Goal: Task Accomplishment & Management: Manage account settings

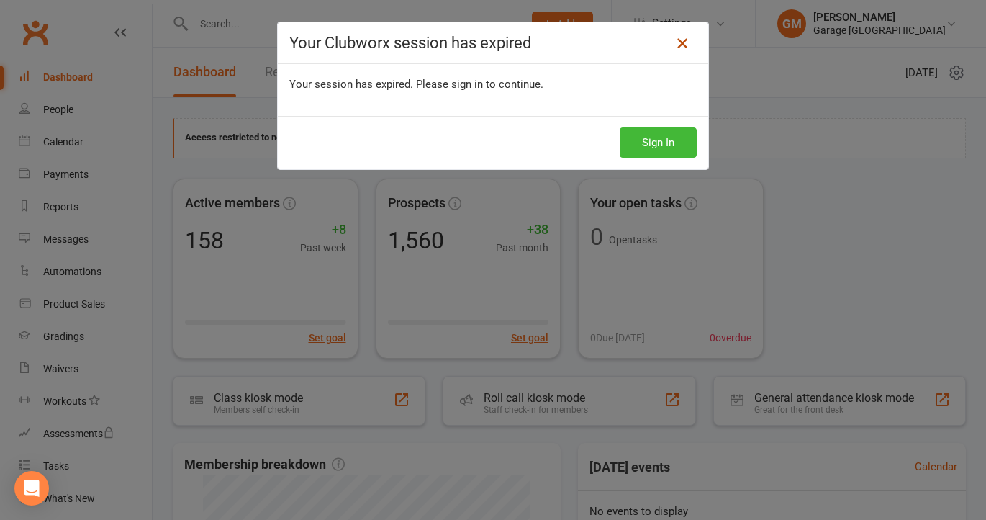
click at [687, 42] on icon at bounding box center [682, 43] width 17 height 17
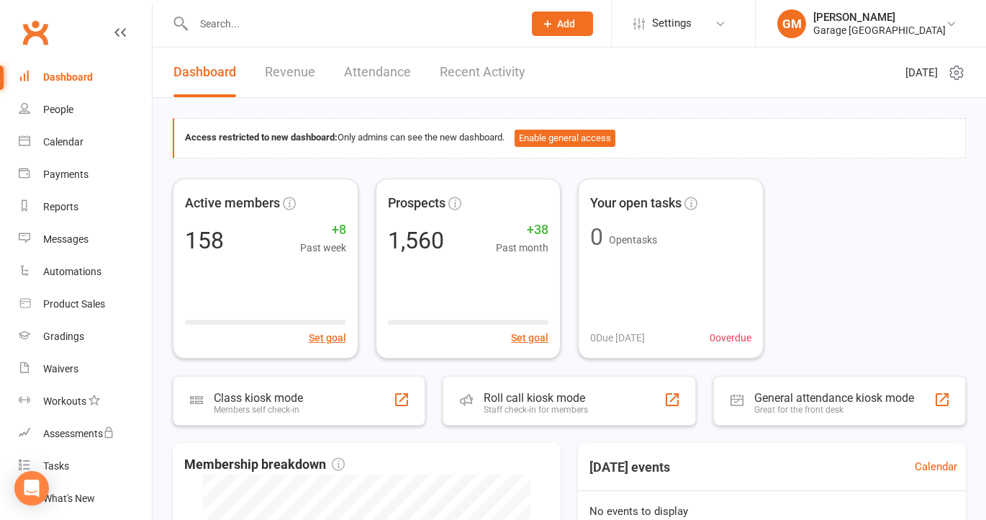
click at [78, 73] on div "Dashboard" at bounding box center [68, 77] width 50 height 12
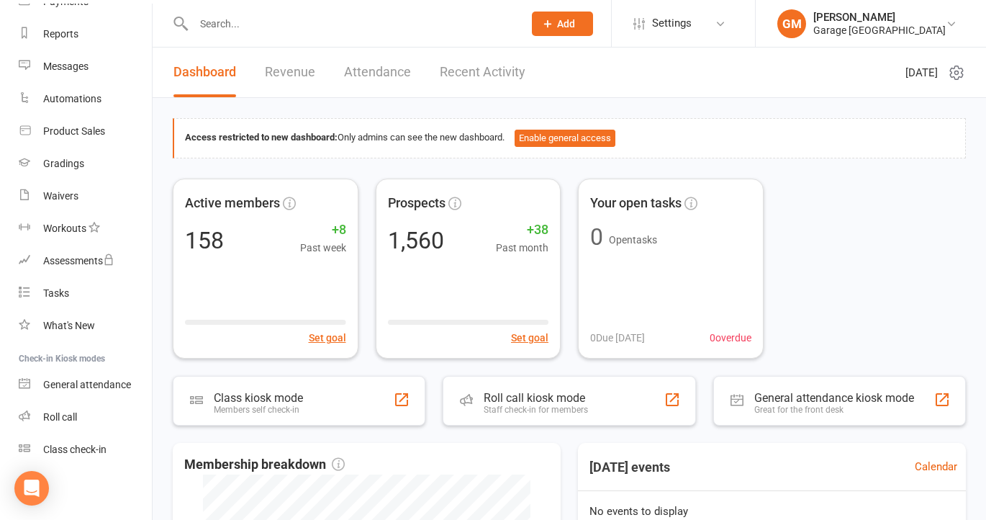
click at [207, 33] on div at bounding box center [343, 23] width 340 height 47
click at [207, 23] on input "text" at bounding box center [351, 24] width 324 height 20
click at [235, 16] on input "text" at bounding box center [351, 24] width 324 height 20
type input "matei"
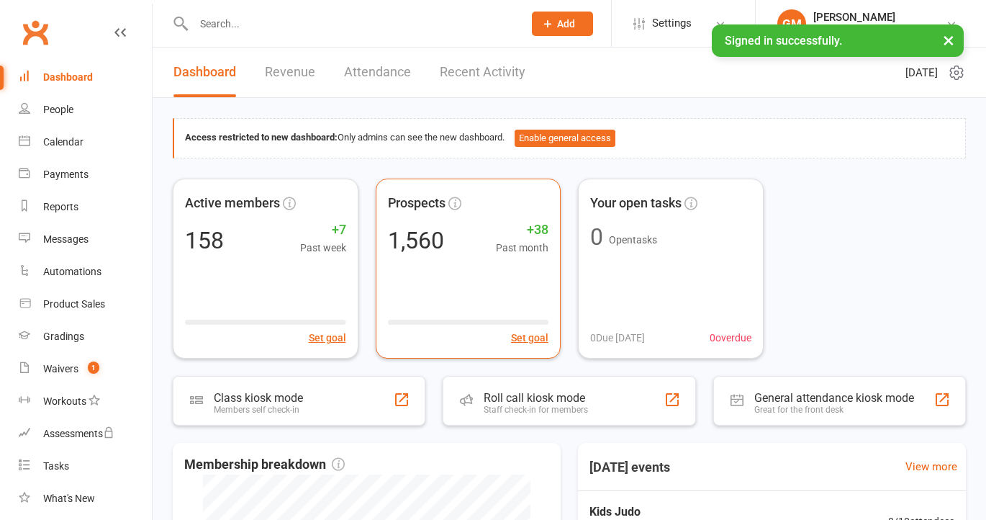
click at [225, 24] on input "text" at bounding box center [351, 24] width 324 height 20
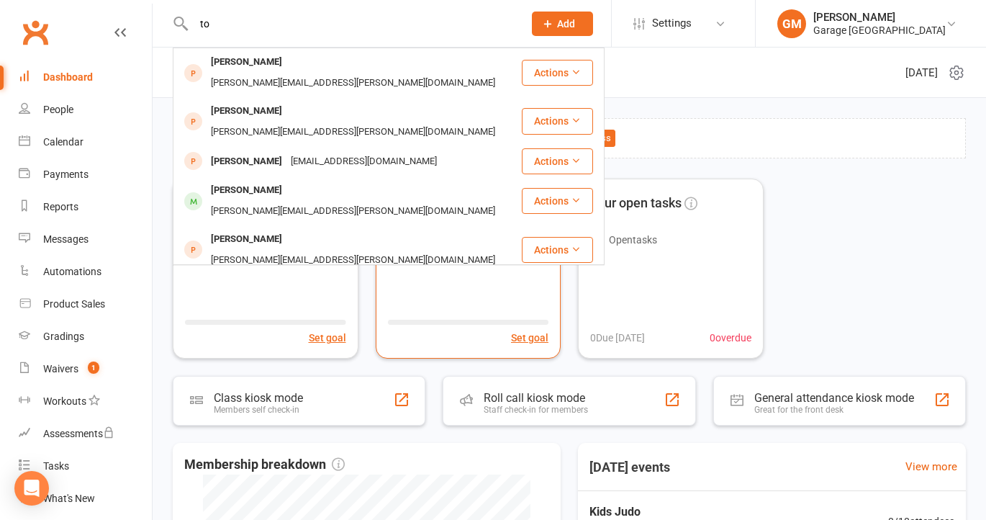
type input "t"
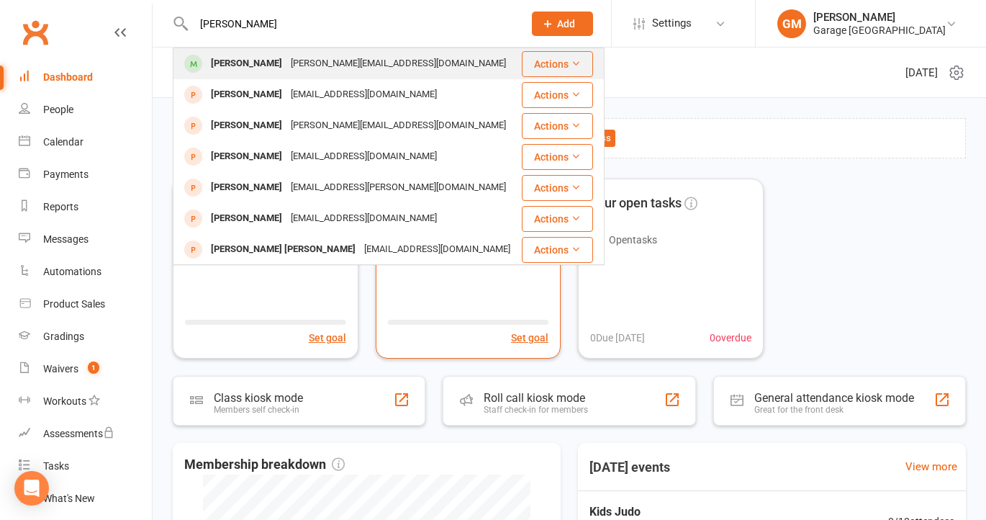
type input "[PERSON_NAME]"
click at [261, 60] on div "[PERSON_NAME]" at bounding box center [247, 63] width 80 height 21
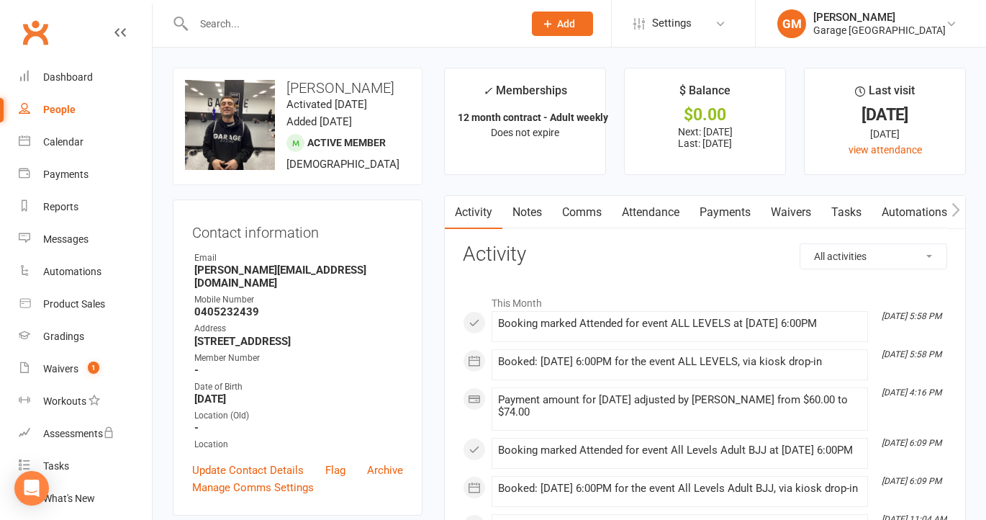
click at [731, 216] on link "Payments" at bounding box center [725, 212] width 71 height 33
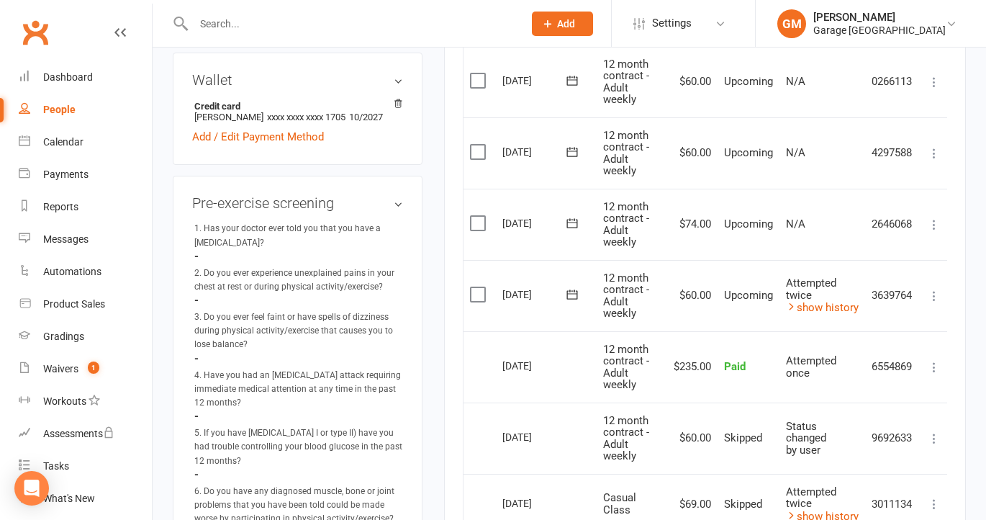
scroll to position [482, 0]
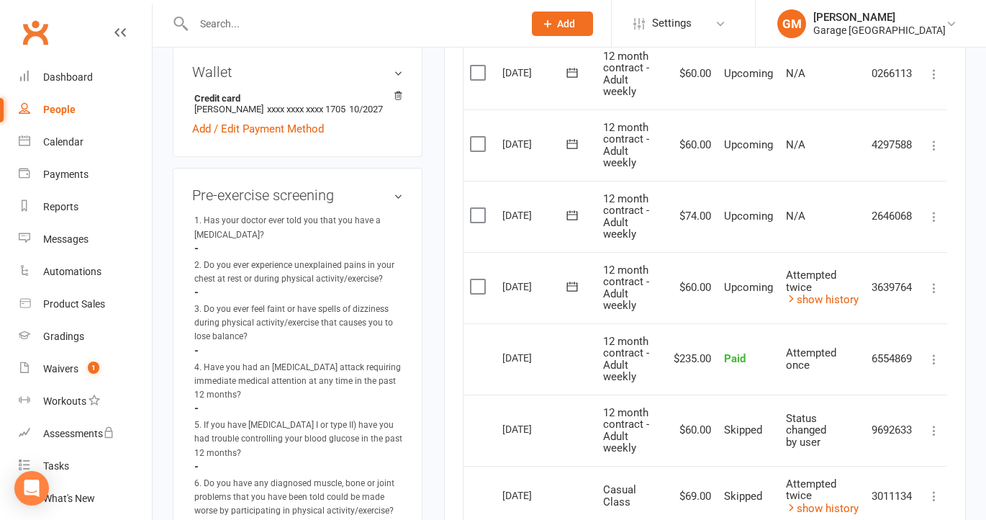
click at [247, 17] on input "text" at bounding box center [351, 24] width 324 height 20
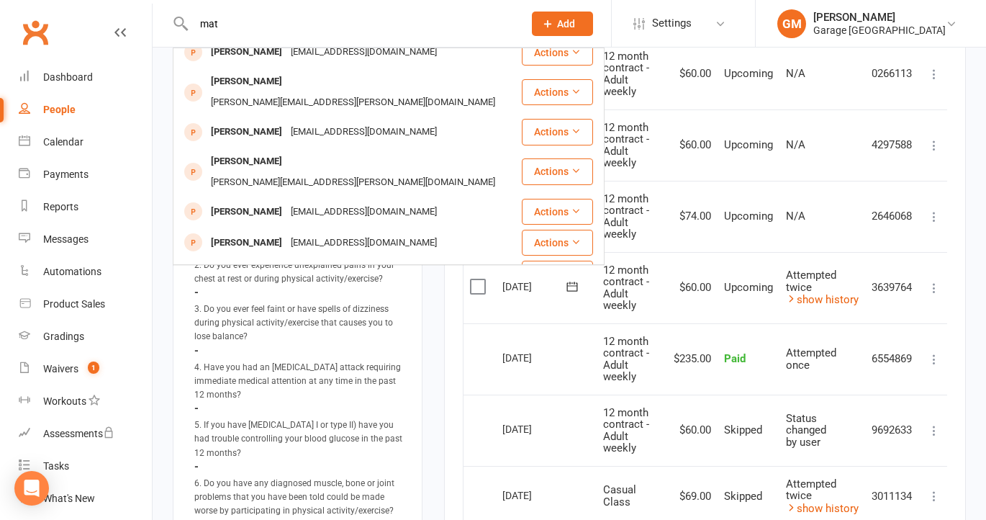
scroll to position [403, 0]
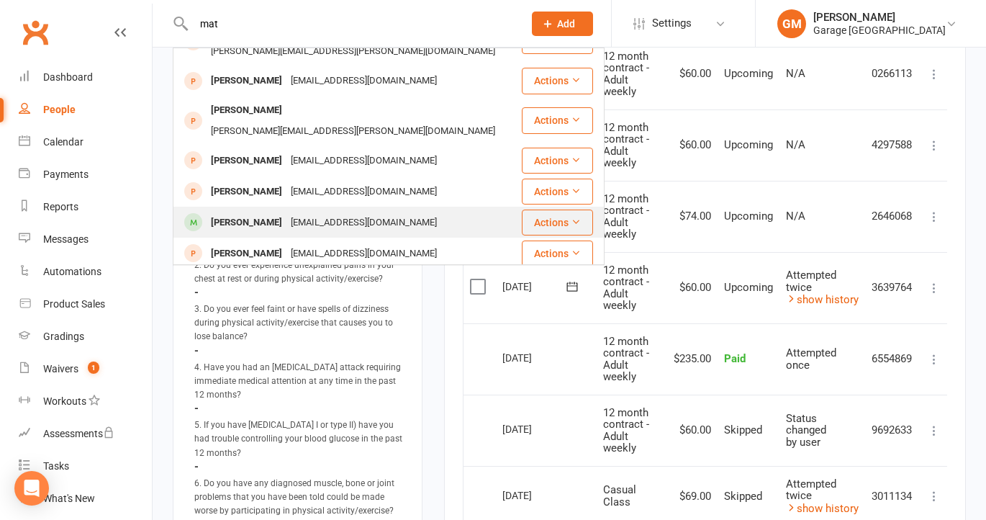
type input "mat"
click at [245, 212] on div "[PERSON_NAME]" at bounding box center [247, 222] width 80 height 21
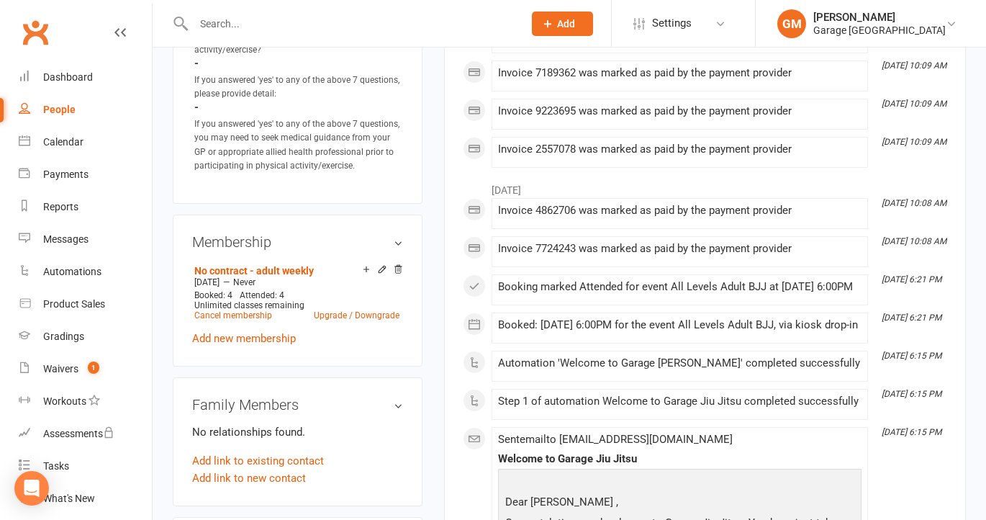
scroll to position [1005, 0]
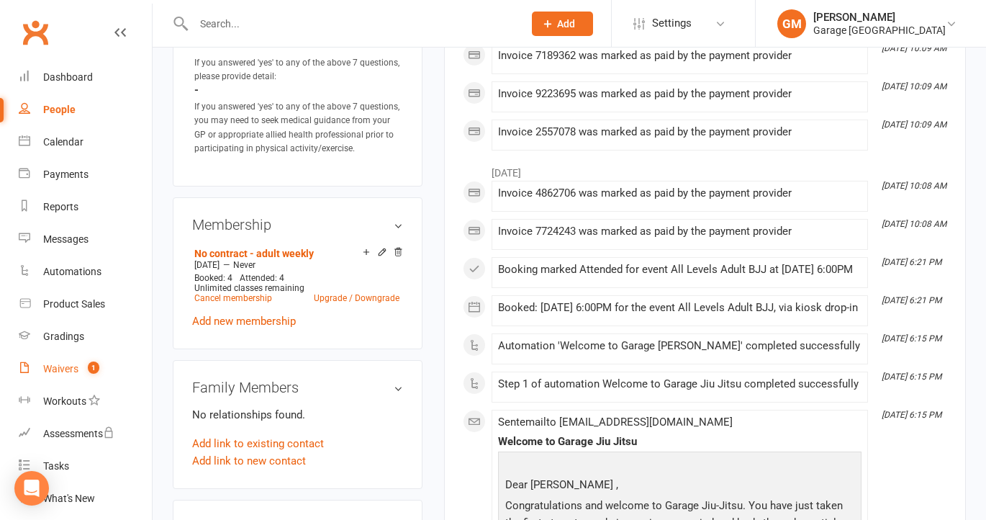
click at [67, 367] on div "Waivers" at bounding box center [60, 369] width 35 height 12
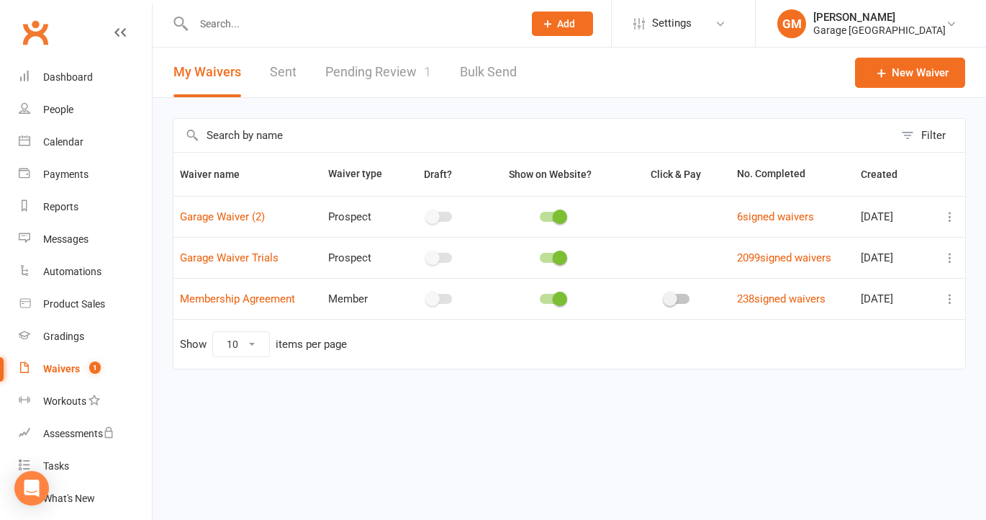
click at [949, 296] on icon at bounding box center [950, 299] width 14 height 14
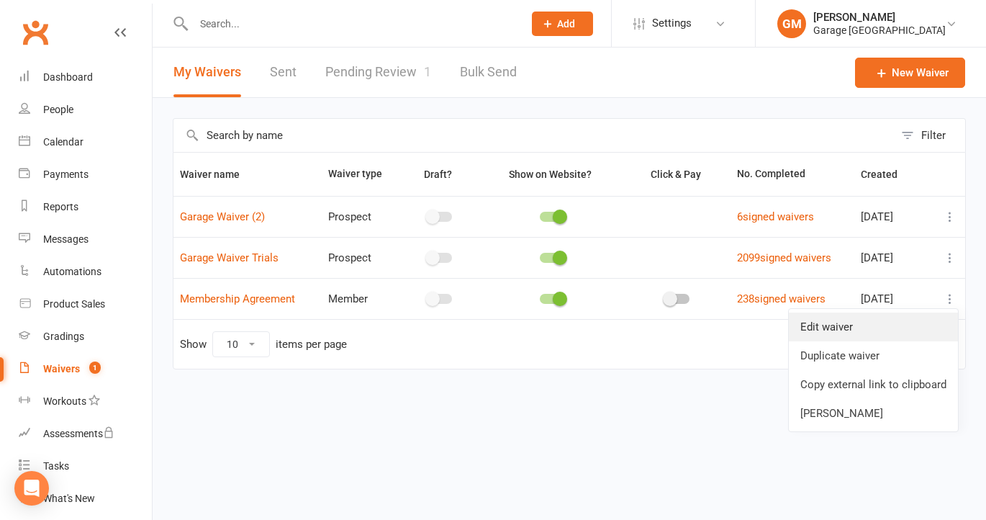
click at [849, 325] on link "Edit waiver" at bounding box center [873, 326] width 169 height 29
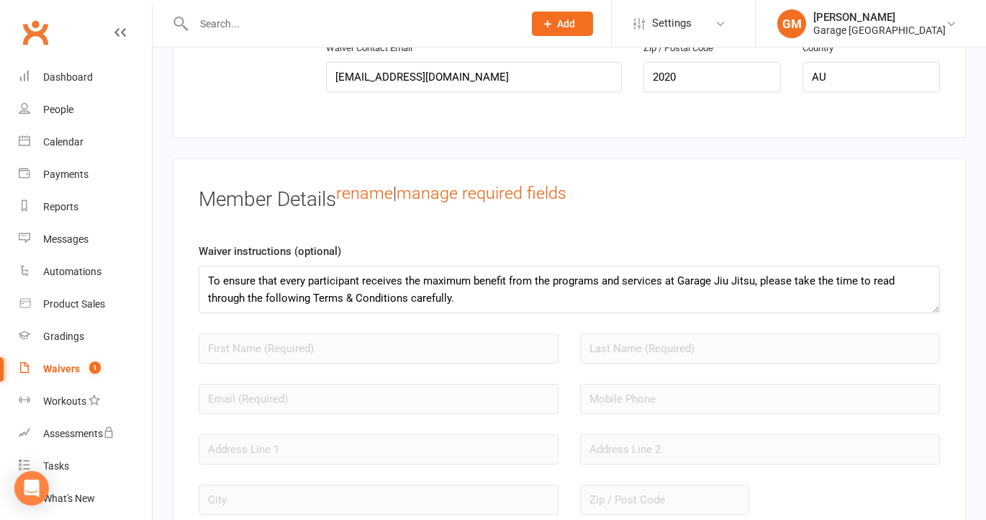
scroll to position [1066, 0]
click at [66, 168] on link "Payments" at bounding box center [85, 174] width 133 height 32
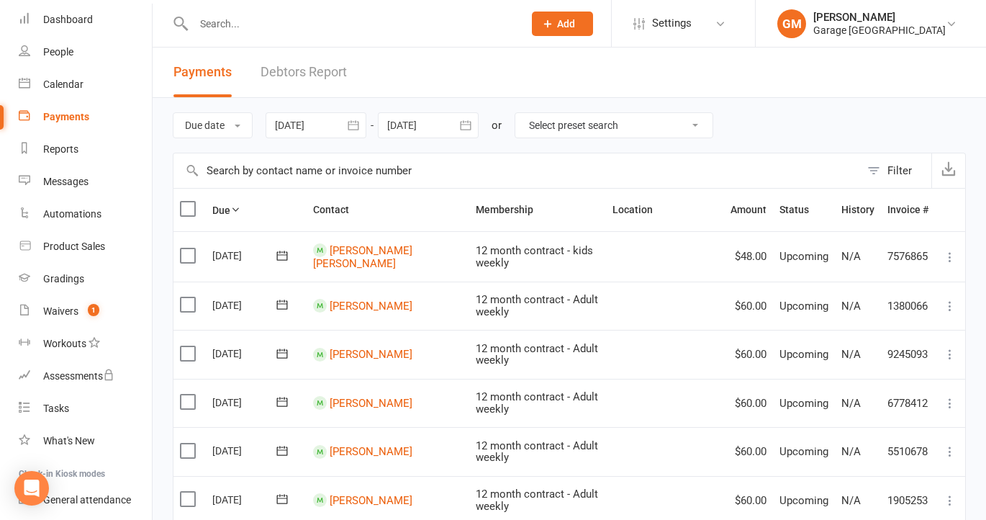
scroll to position [69, 0]
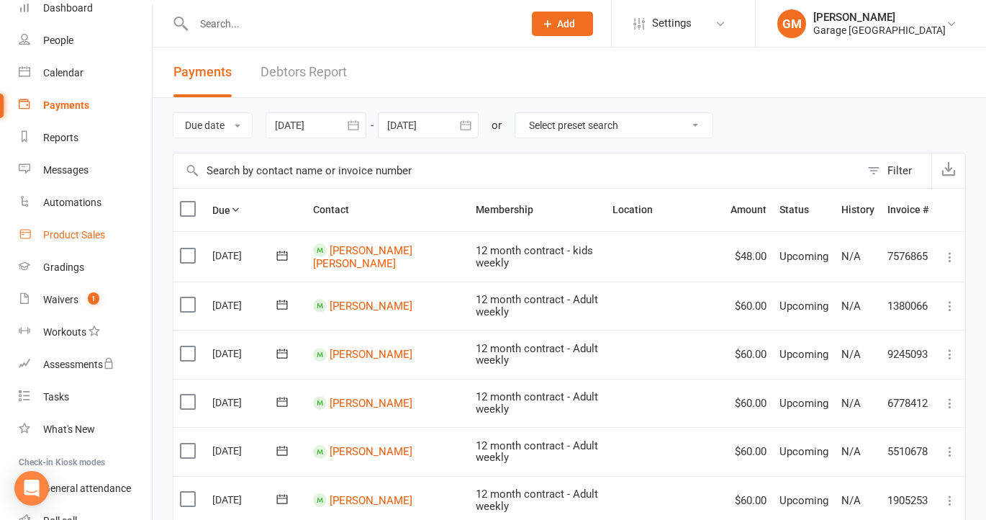
click at [75, 235] on div "Product Sales" at bounding box center [74, 235] width 62 height 12
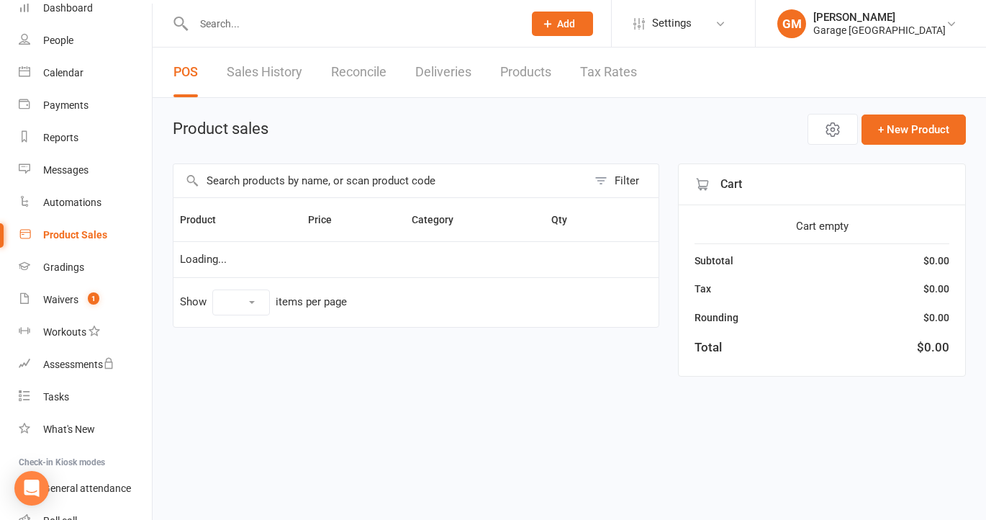
select select "100"
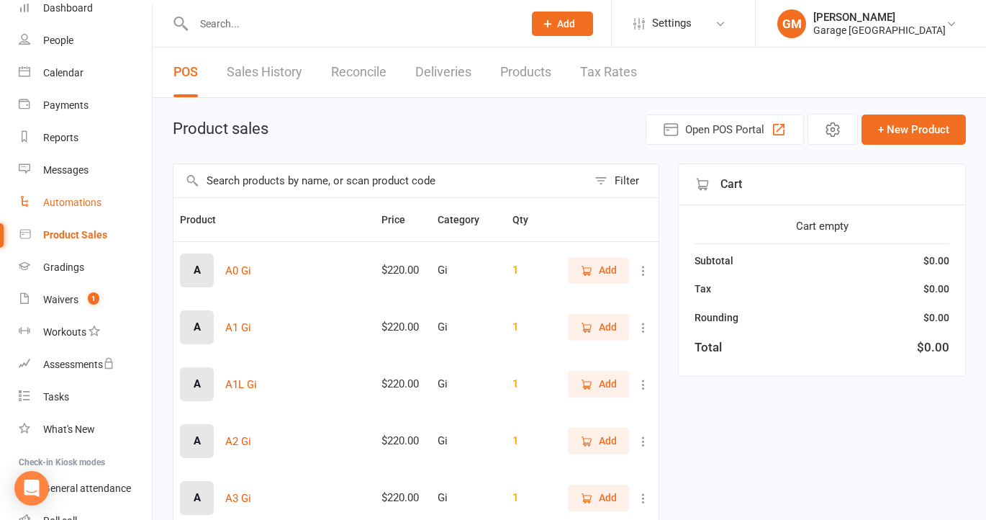
click at [64, 205] on div "Automations" at bounding box center [72, 203] width 58 height 12
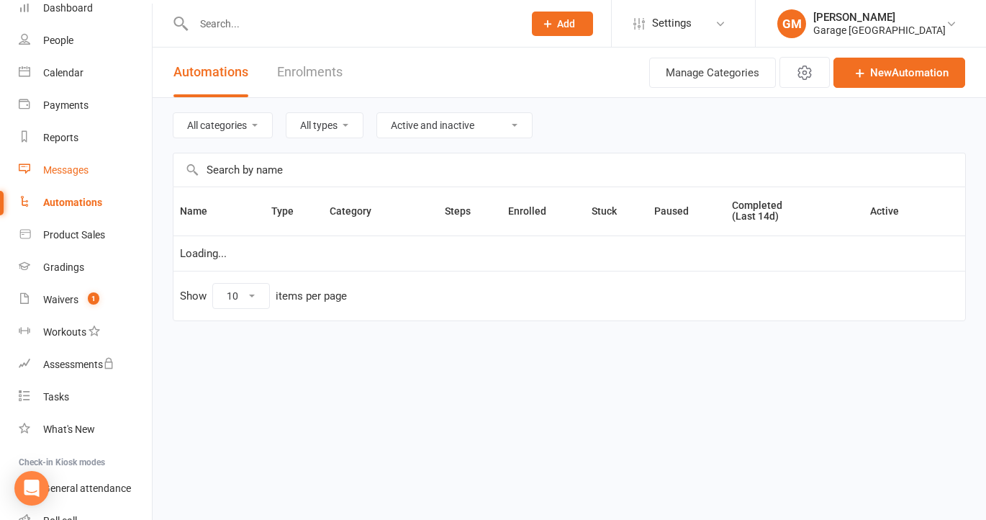
click at [66, 171] on div "Messages" at bounding box center [65, 170] width 45 height 12
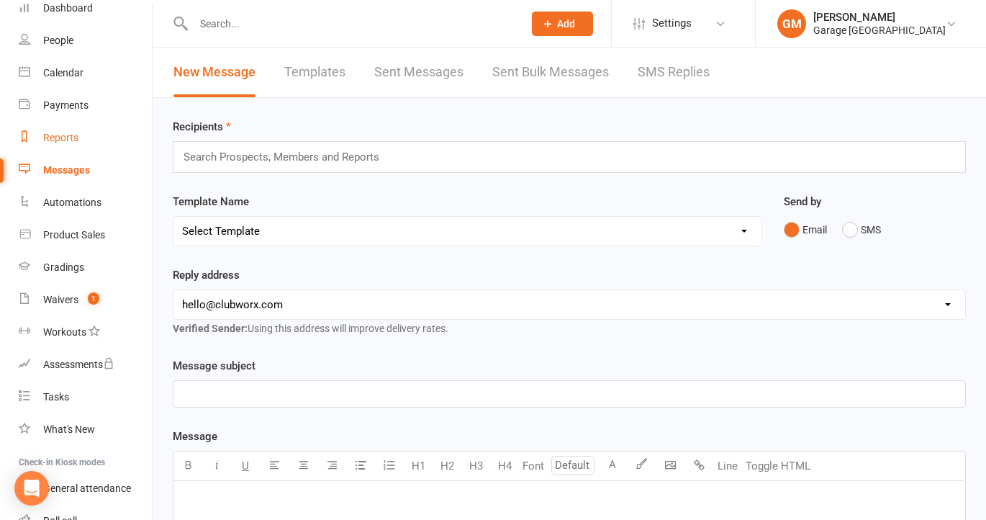
click at [71, 140] on div "Reports" at bounding box center [60, 138] width 35 height 12
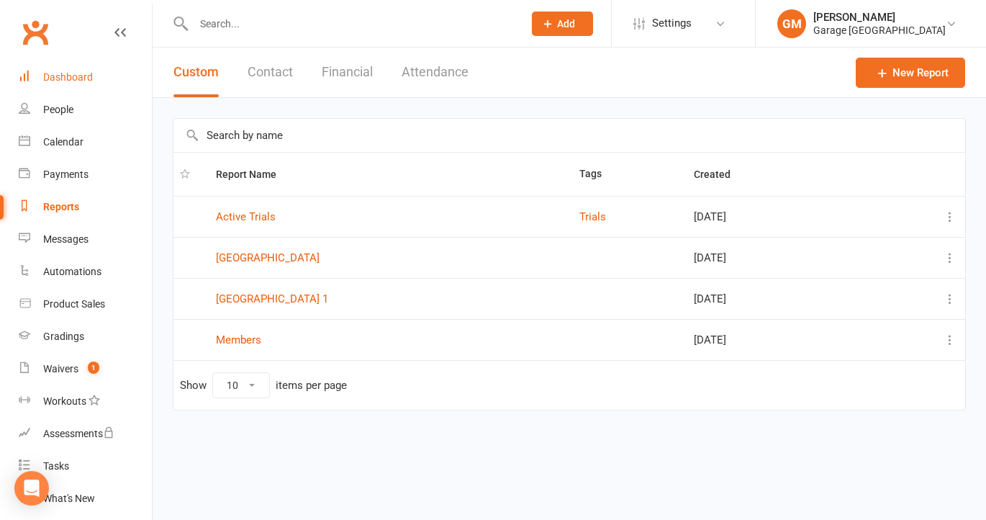
click at [68, 71] on div "Dashboard" at bounding box center [68, 77] width 50 height 12
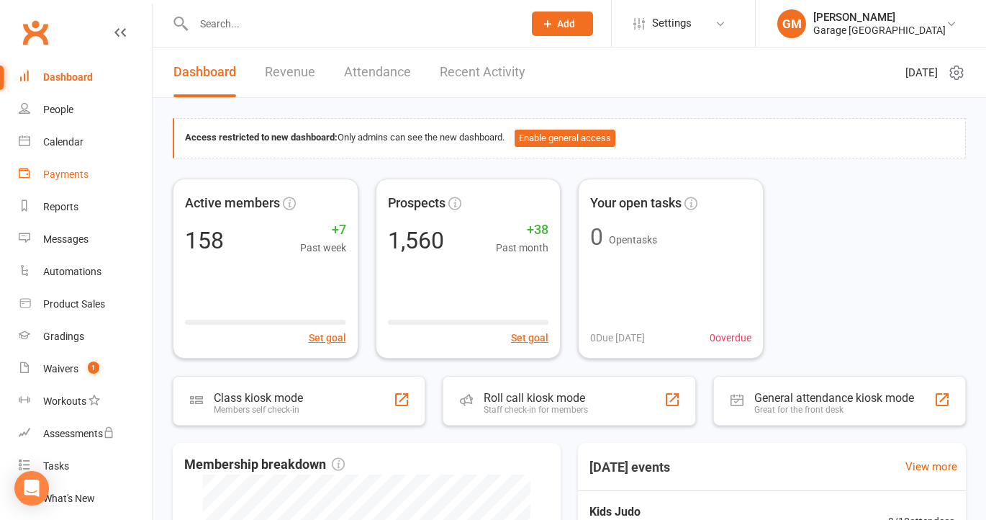
click at [55, 184] on link "Payments" at bounding box center [85, 174] width 133 height 32
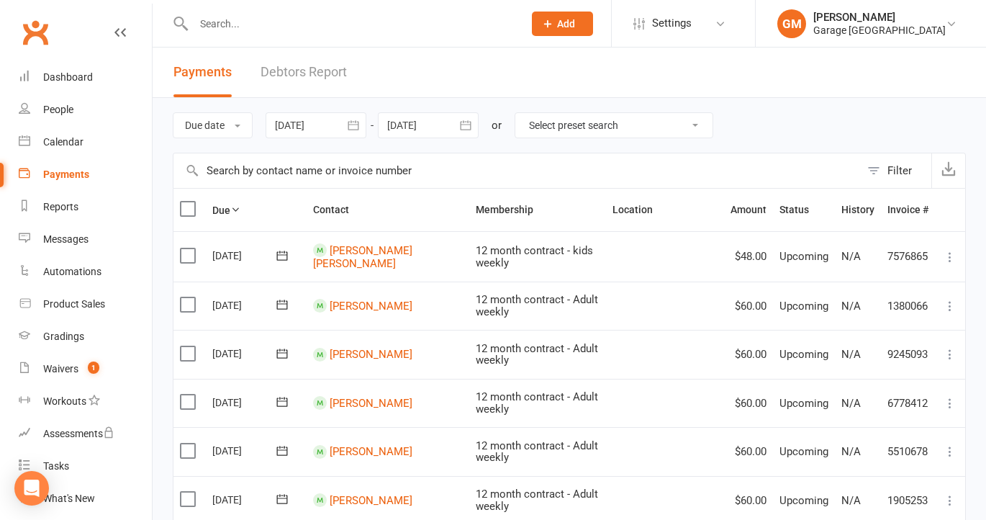
click at [277, 24] on input "text" at bounding box center [351, 24] width 324 height 20
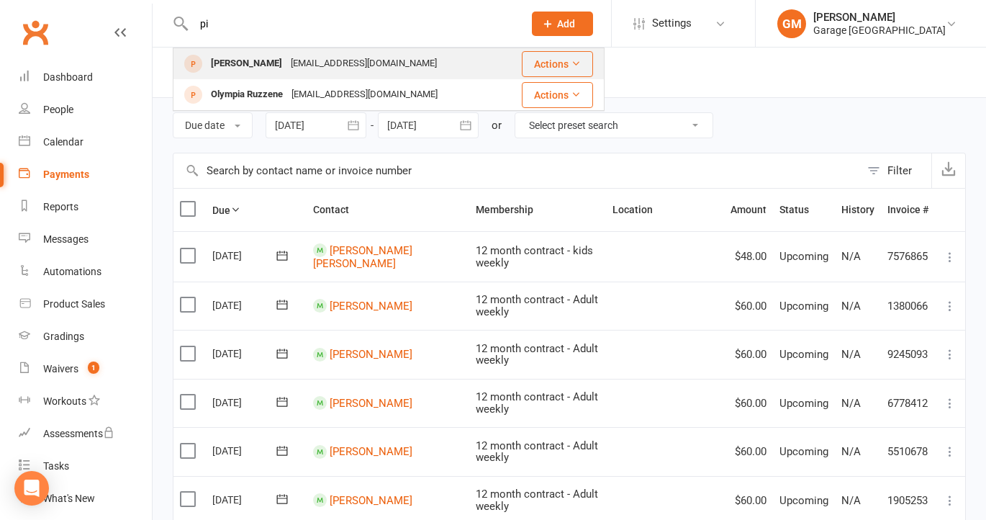
type input "p"
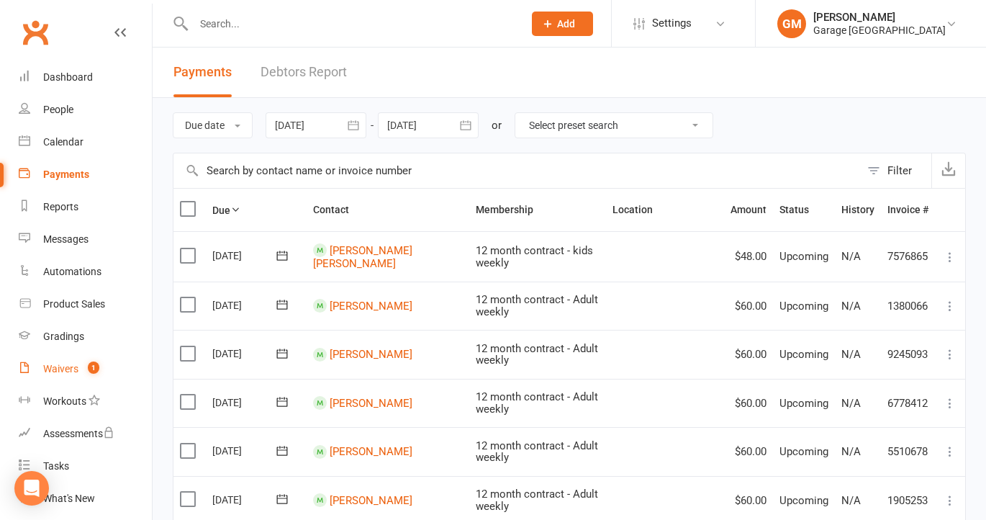
click at [68, 361] on link "Waivers 1" at bounding box center [85, 369] width 133 height 32
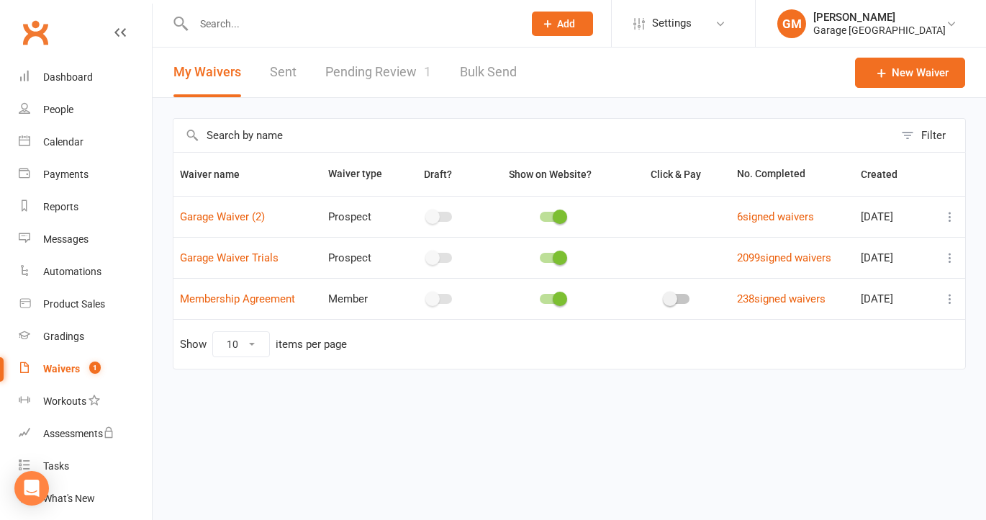
click at [378, 64] on link "Pending Review 1" at bounding box center [378, 73] width 106 height 50
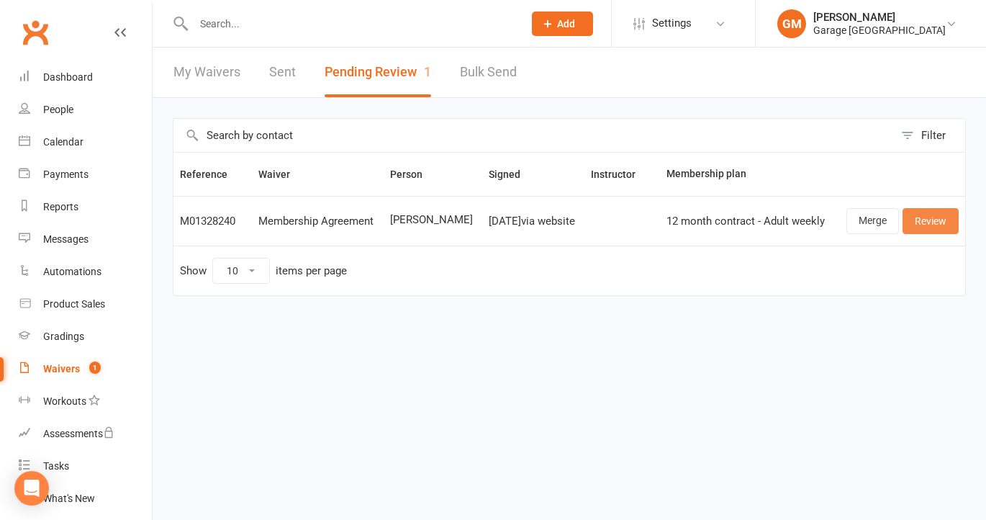
click at [931, 217] on link "Review" at bounding box center [931, 221] width 56 height 26
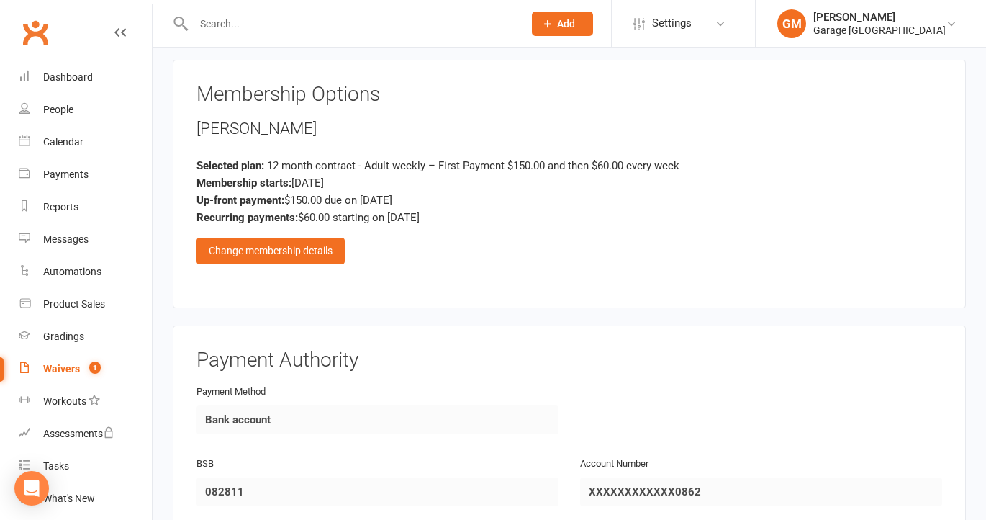
scroll to position [659, 0]
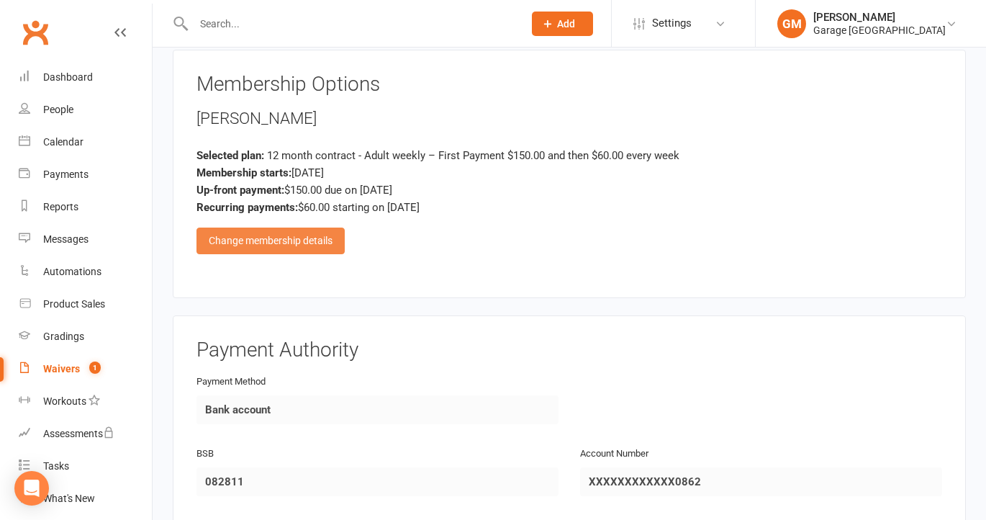
click at [299, 227] on div "Change membership details" at bounding box center [271, 240] width 148 height 26
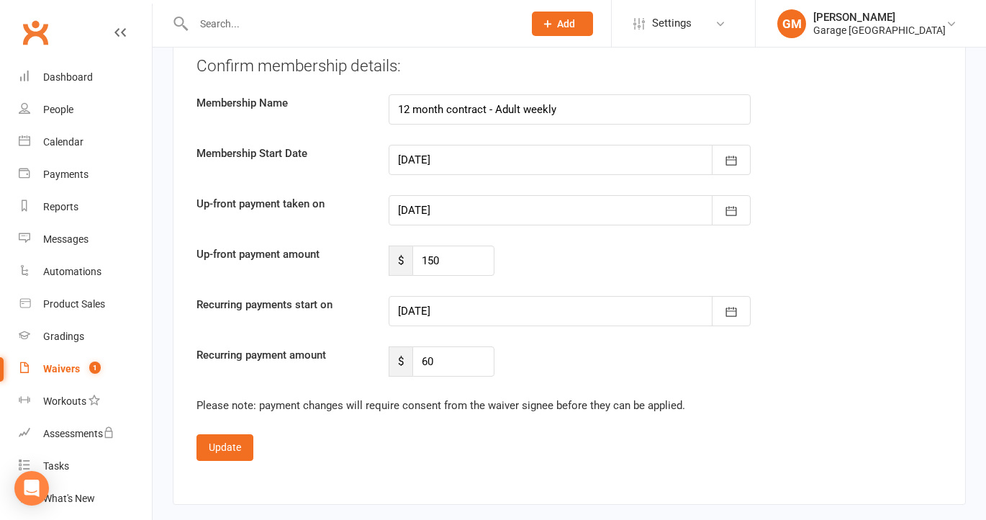
scroll to position [1610, 0]
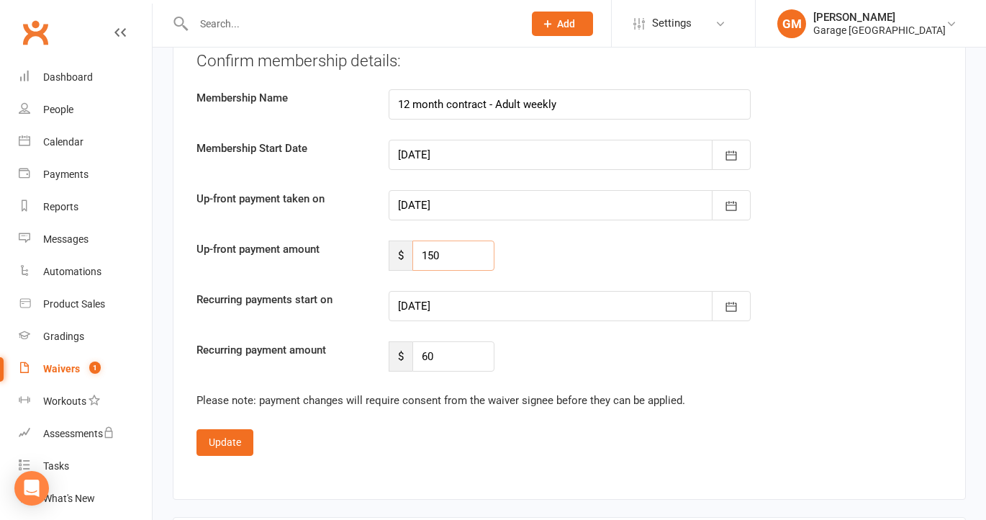
drag, startPoint x: 446, startPoint y: 236, endPoint x: 420, endPoint y: 234, distance: 26.7
click at [420, 240] on input "150" at bounding box center [453, 255] width 83 height 30
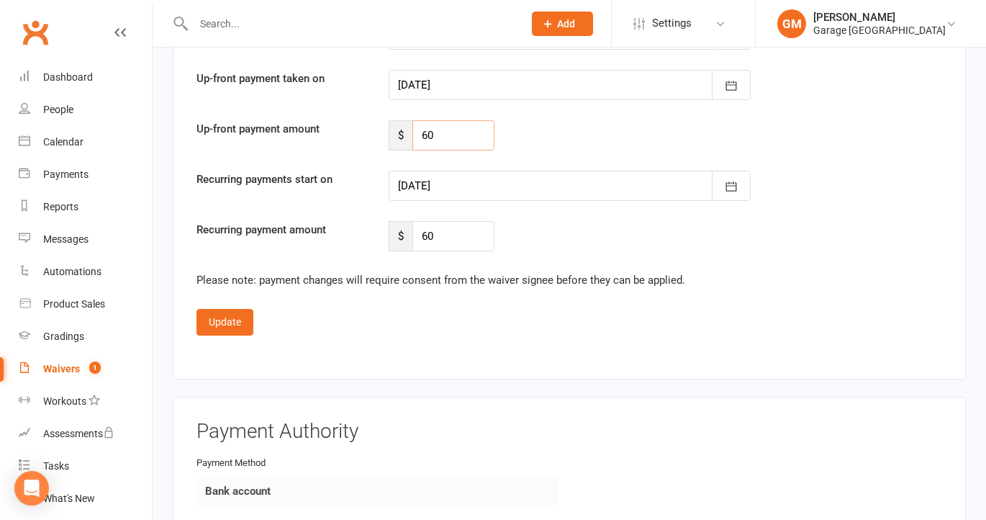
scroll to position [1743, 0]
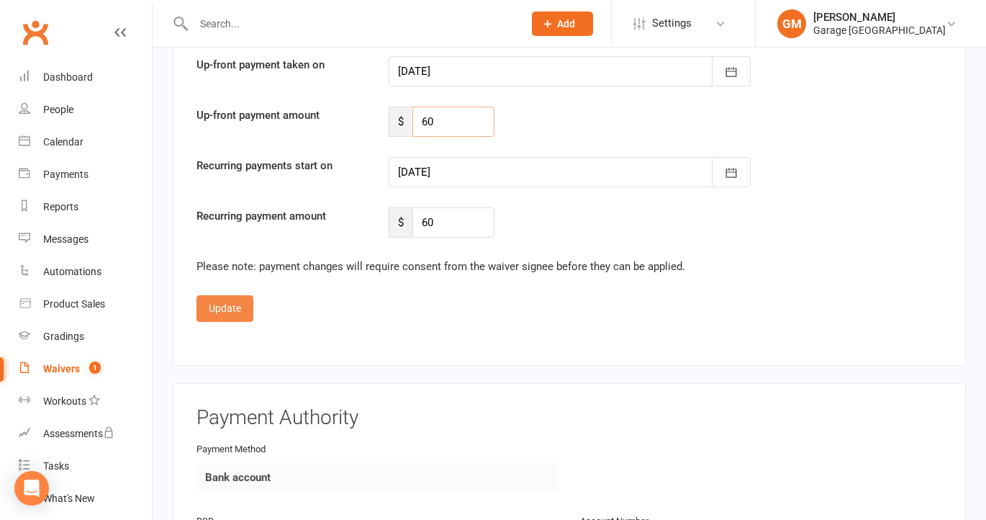
type input "60"
click at [227, 295] on button "Update" at bounding box center [225, 308] width 57 height 26
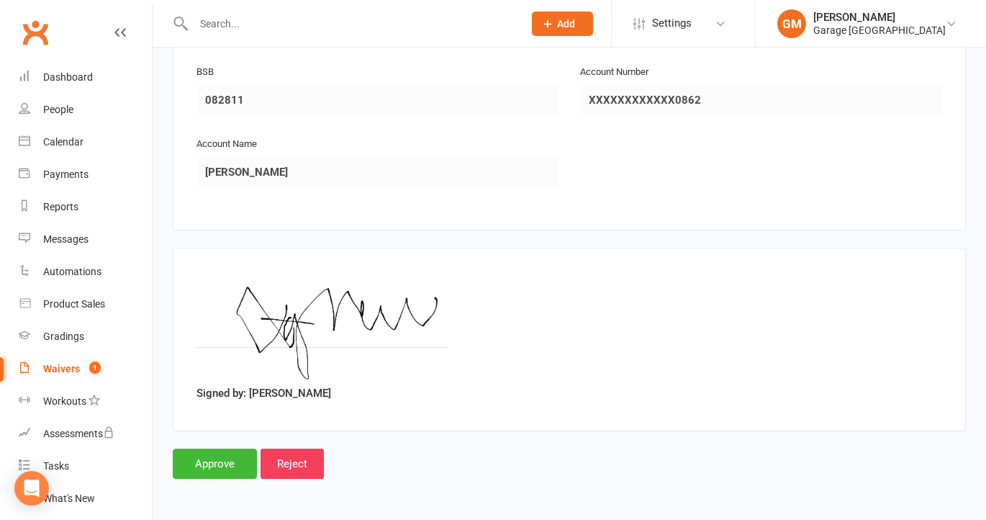
scroll to position [1021, 0]
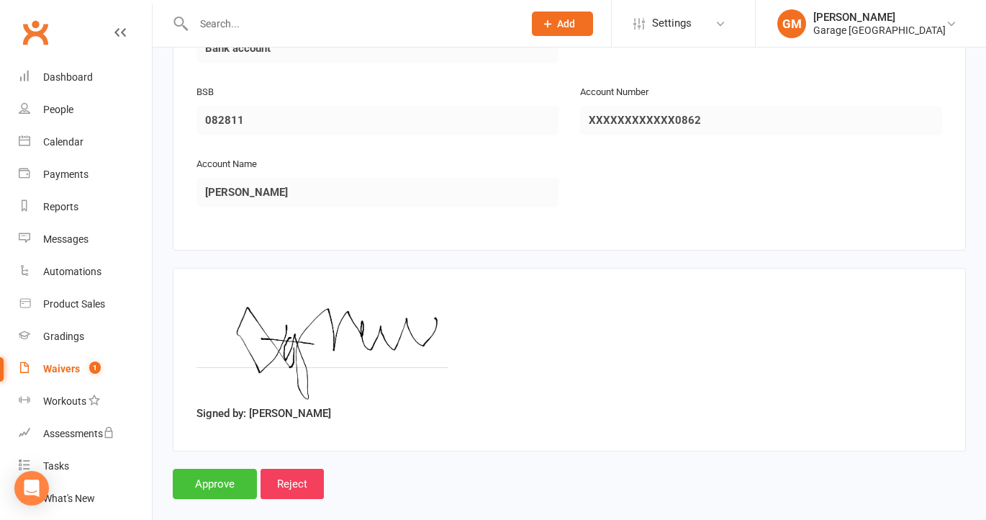
click at [209, 469] on input "Approve" at bounding box center [215, 484] width 84 height 30
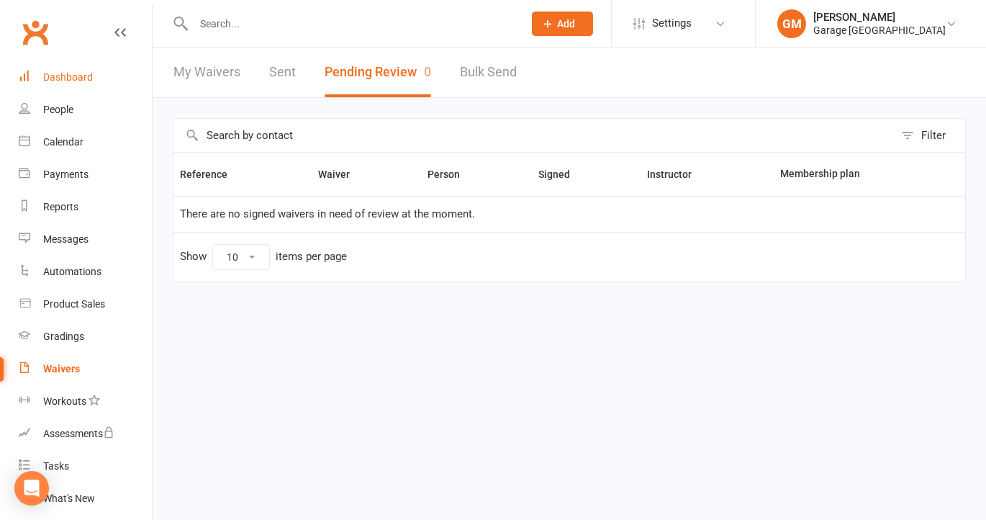
click at [77, 76] on div "Dashboard" at bounding box center [68, 77] width 50 height 12
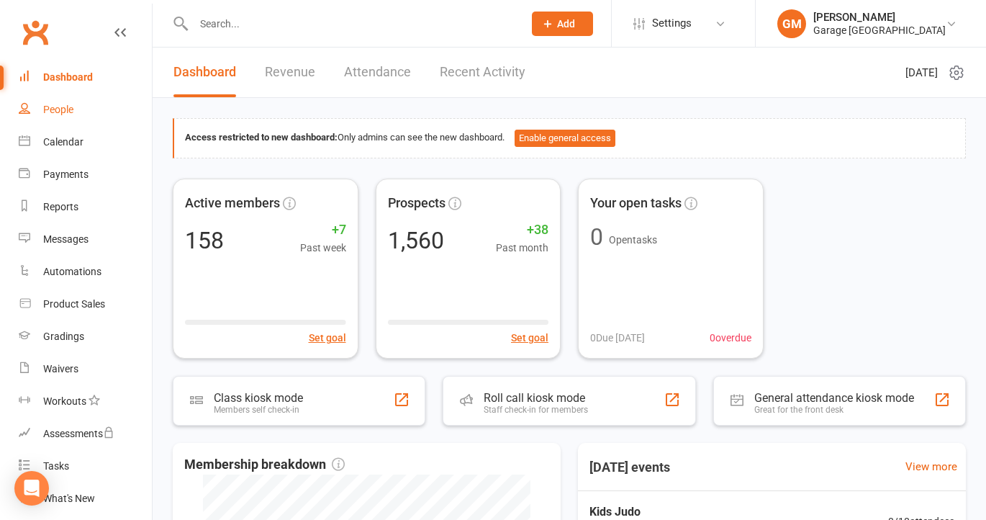
click at [48, 109] on div "People" at bounding box center [58, 110] width 30 height 12
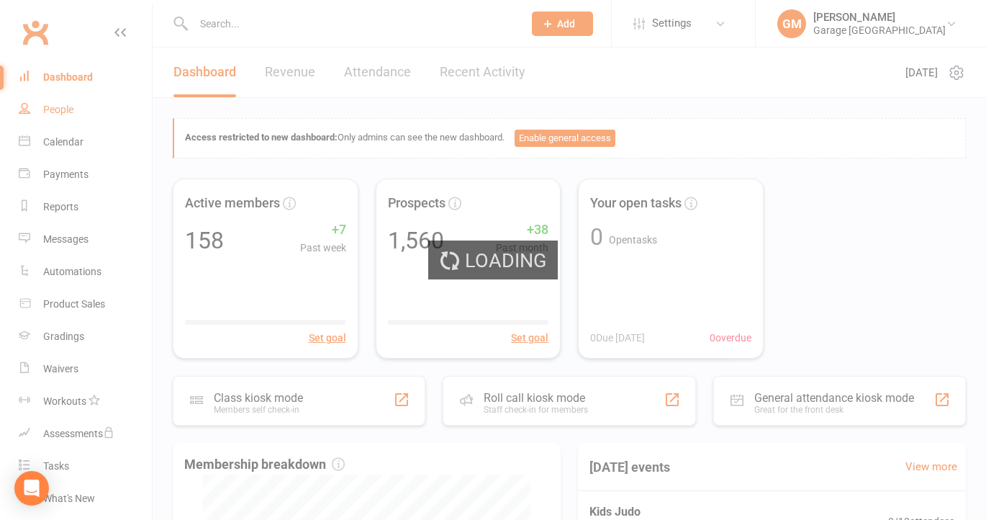
select select "50"
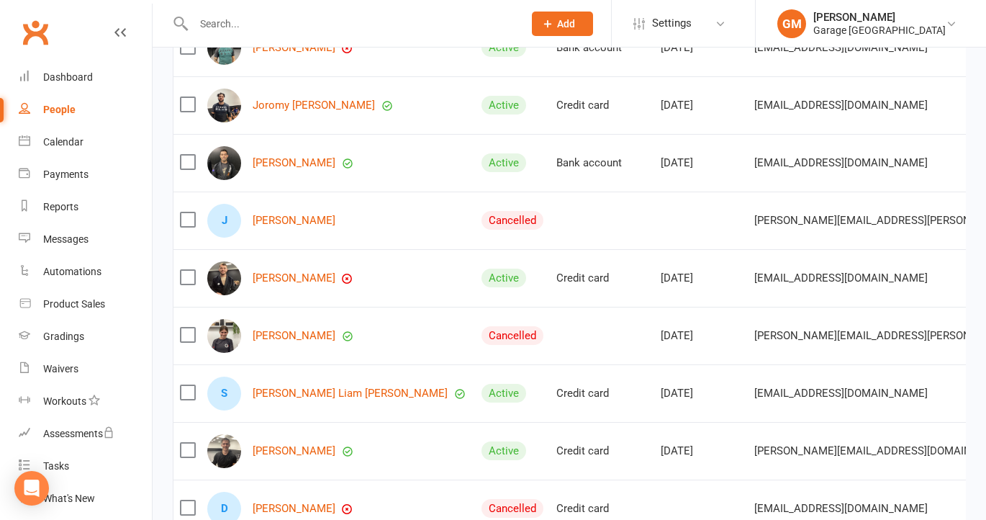
scroll to position [931, 0]
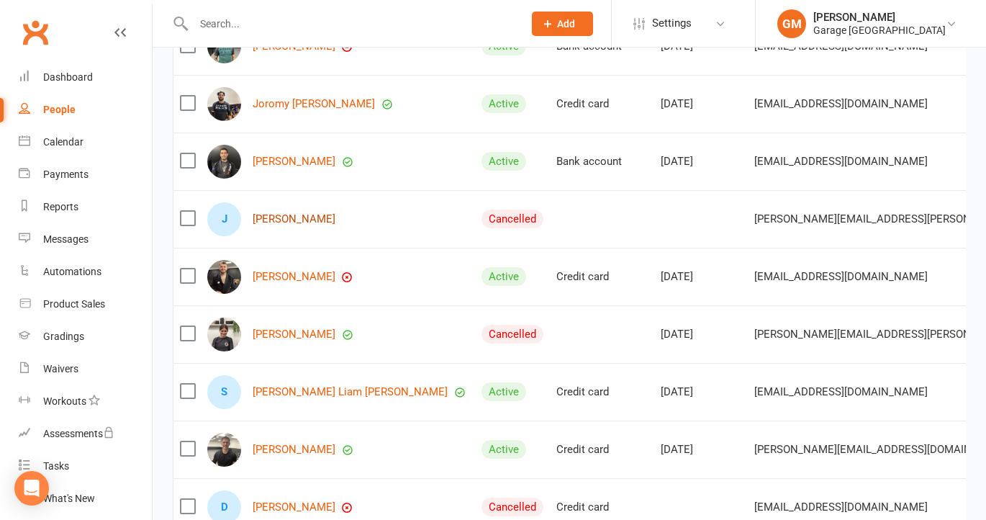
click at [287, 214] on link "[PERSON_NAME]" at bounding box center [294, 219] width 83 height 12
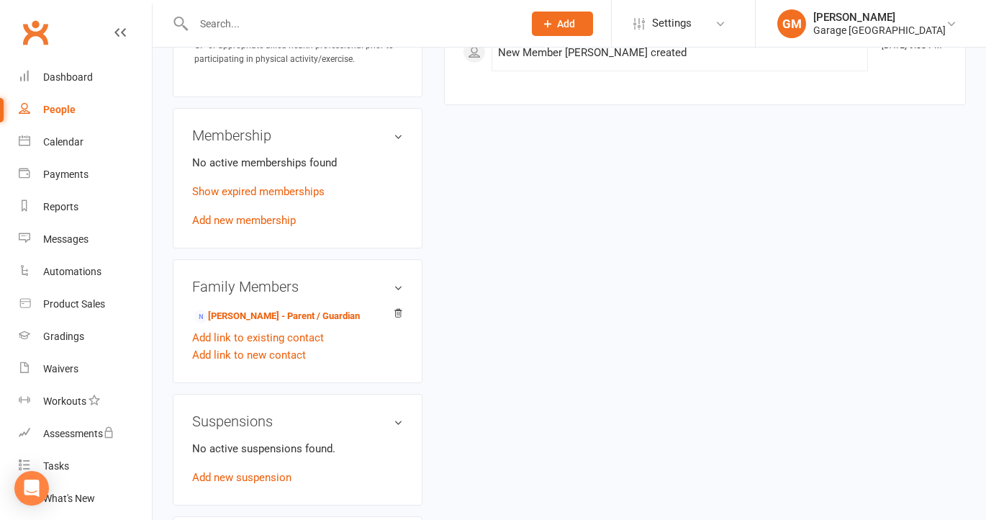
scroll to position [1093, 0]
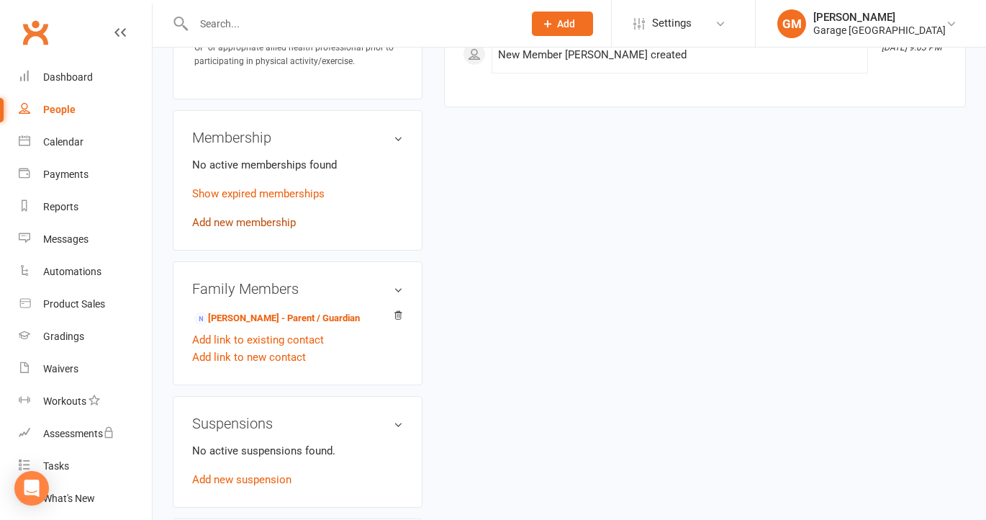
click at [247, 216] on link "Add new membership" at bounding box center [244, 222] width 104 height 13
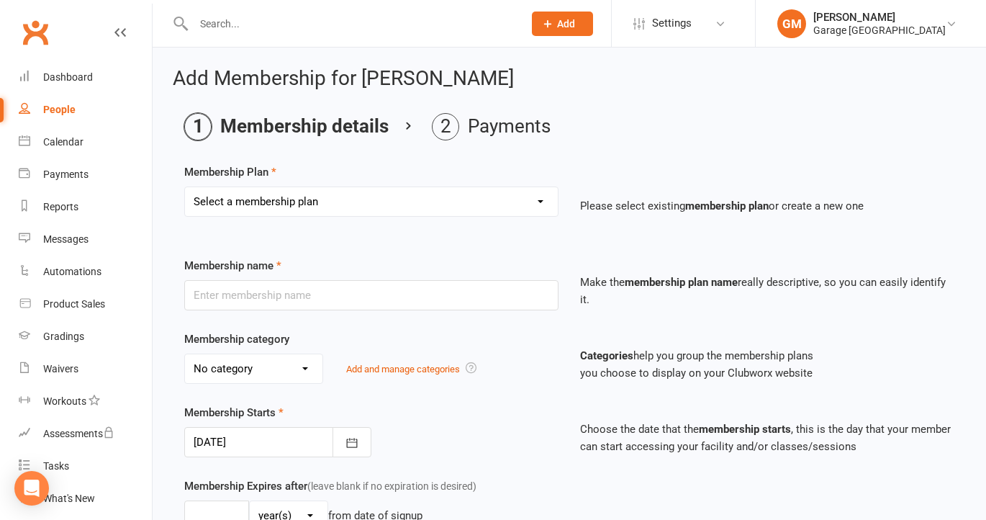
click at [381, 204] on select "Select a membership plan Create new Membership Plan 12 month contract - kids we…" at bounding box center [371, 201] width 373 height 29
click at [45, 373] on div "Waivers" at bounding box center [60, 369] width 35 height 12
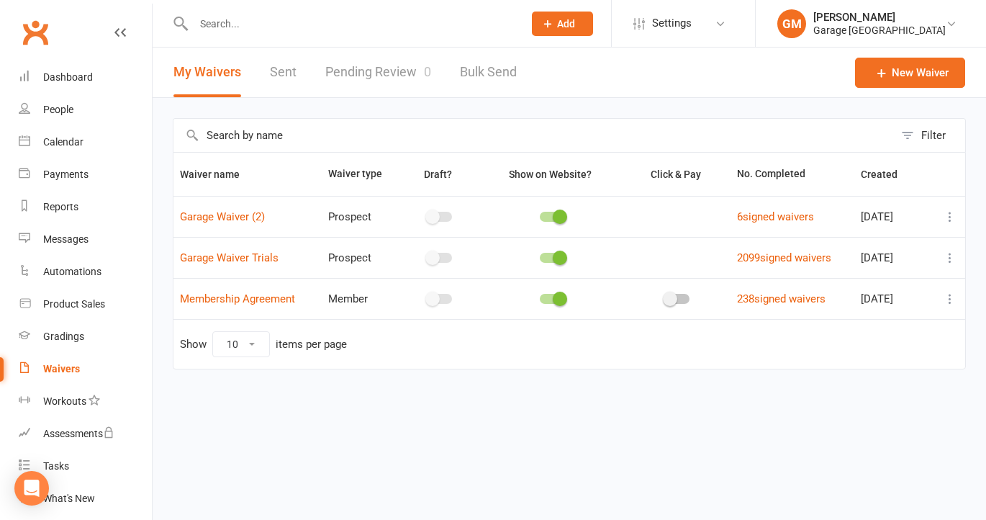
click at [949, 297] on icon at bounding box center [950, 299] width 14 height 14
click at [844, 386] on link "Copy external link to clipboard" at bounding box center [873, 384] width 169 height 29
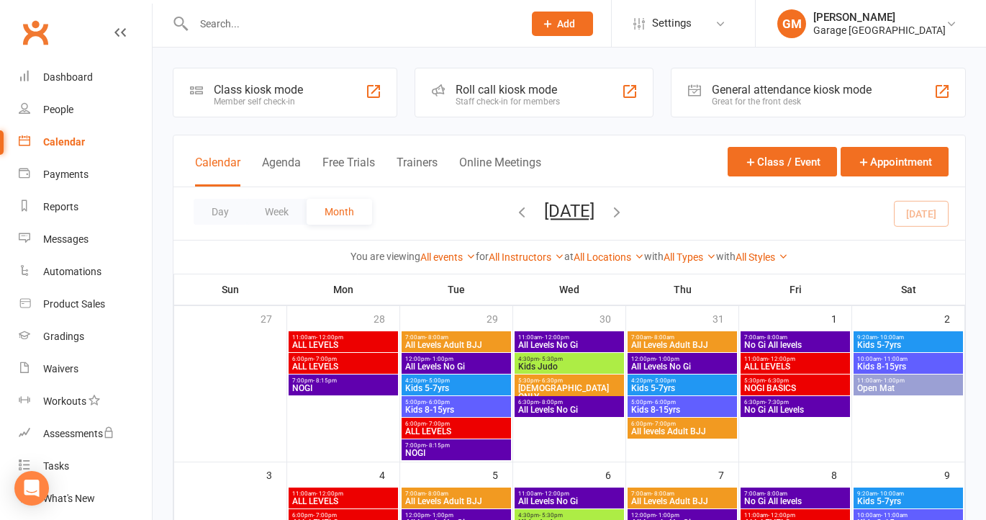
click at [248, 19] on input "text" at bounding box center [351, 24] width 324 height 20
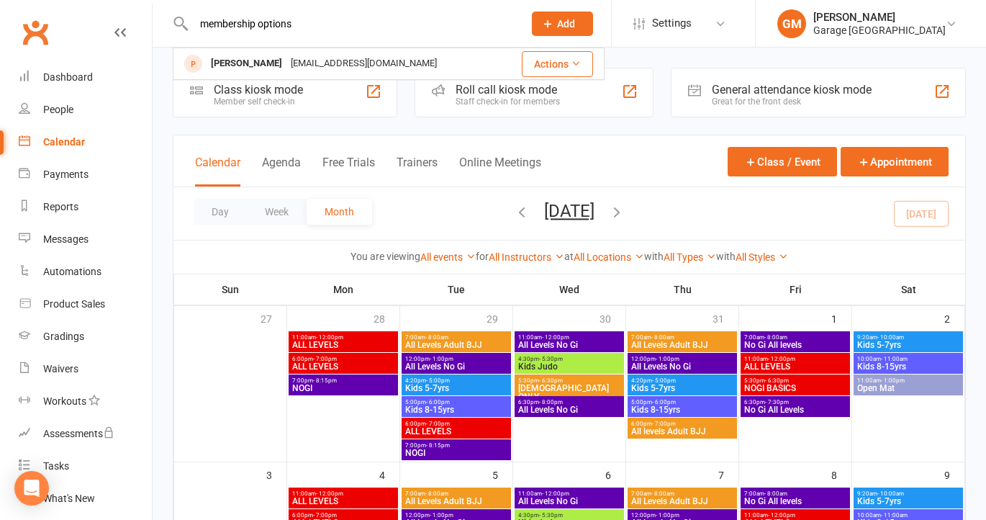
type input "membership options"
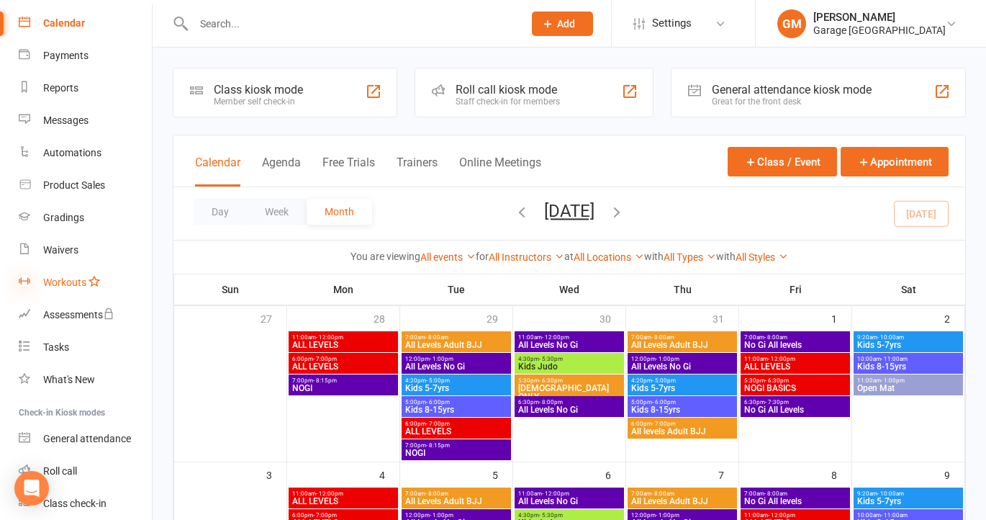
scroll to position [132, 0]
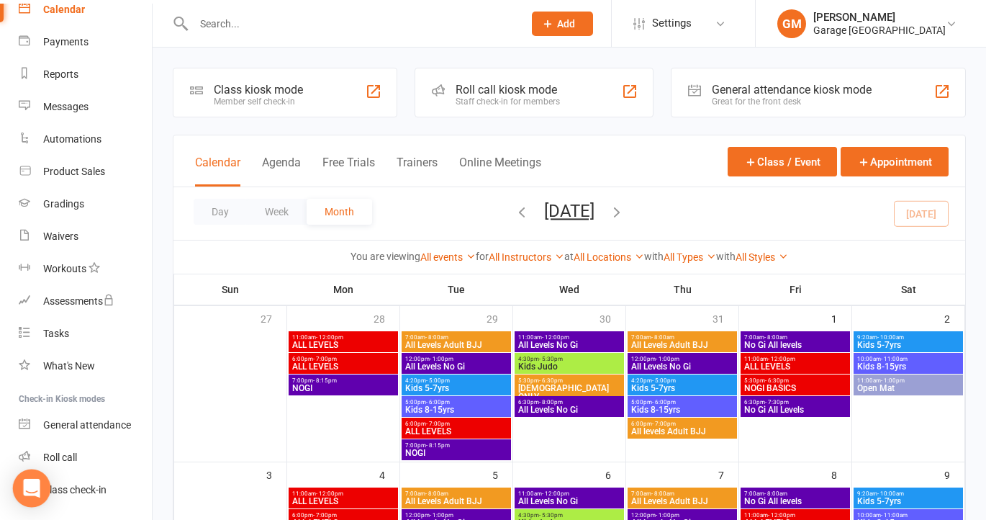
click at [31, 488] on icon "Open Intercom Messenger" at bounding box center [31, 488] width 17 height 19
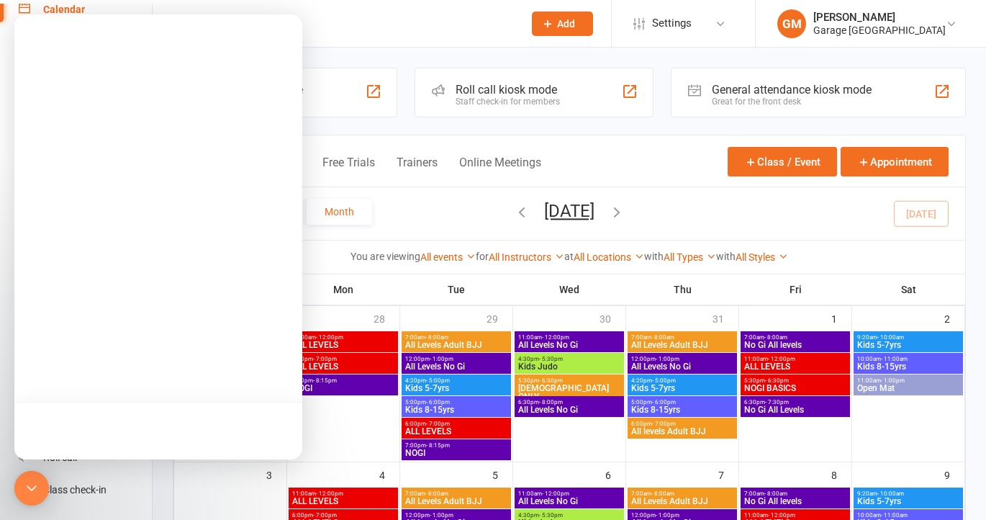
scroll to position [0, 0]
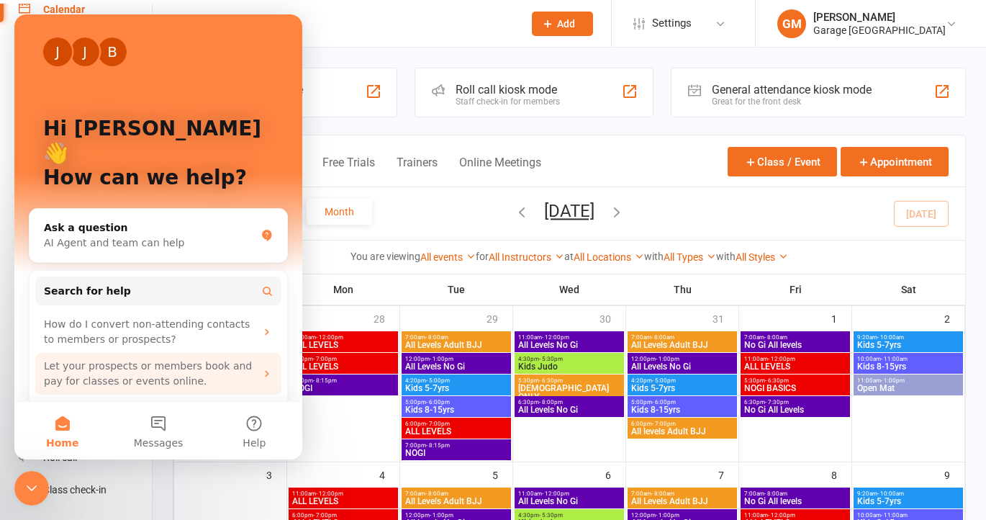
click at [181, 353] on div "Let your prospects or members book and pay for classes or events online." at bounding box center [158, 374] width 246 height 42
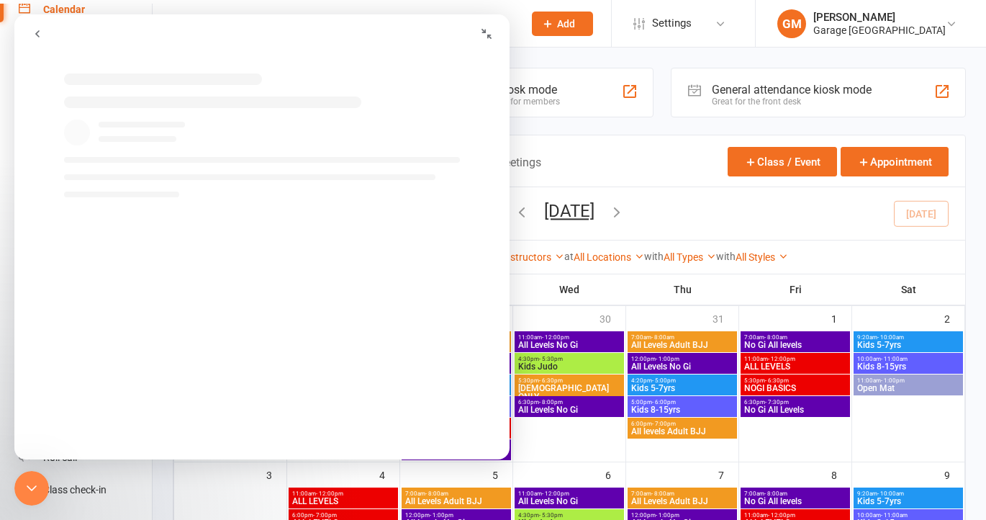
click at [163, 101] on div "Intercom messenger" at bounding box center [212, 102] width 297 height 12
click at [41, 33] on icon "go back" at bounding box center [38, 34] width 12 height 12
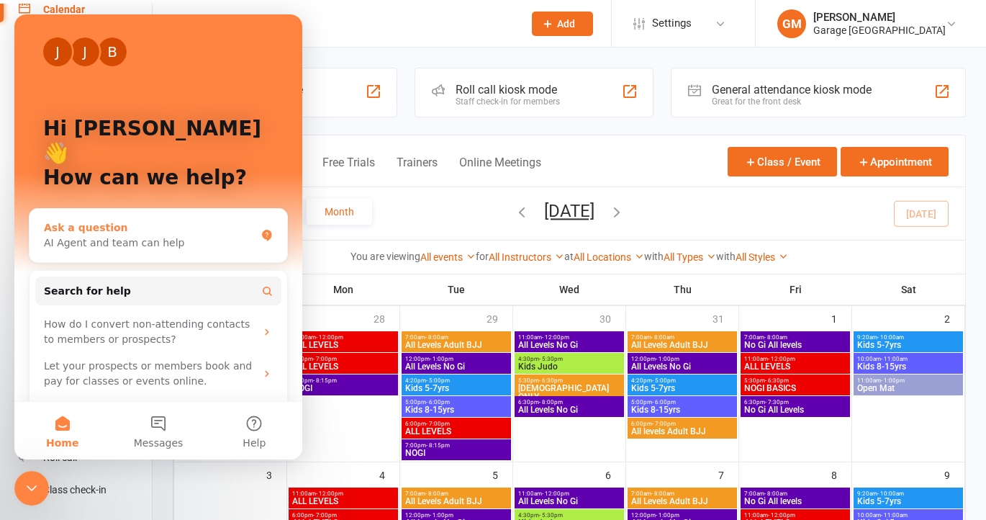
click at [68, 235] on div "AI Agent and team can help" at bounding box center [150, 242] width 212 height 15
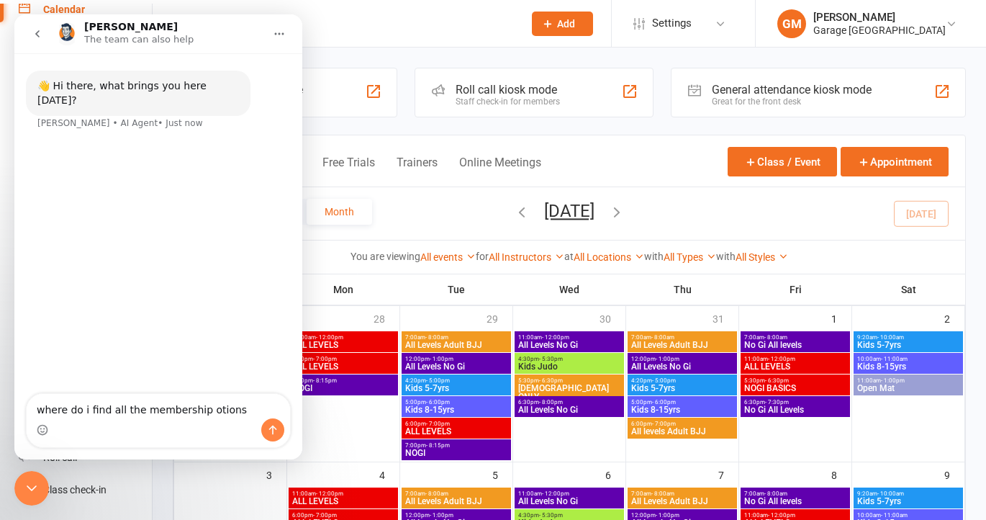
type textarea "where do i find all the membership otions?"
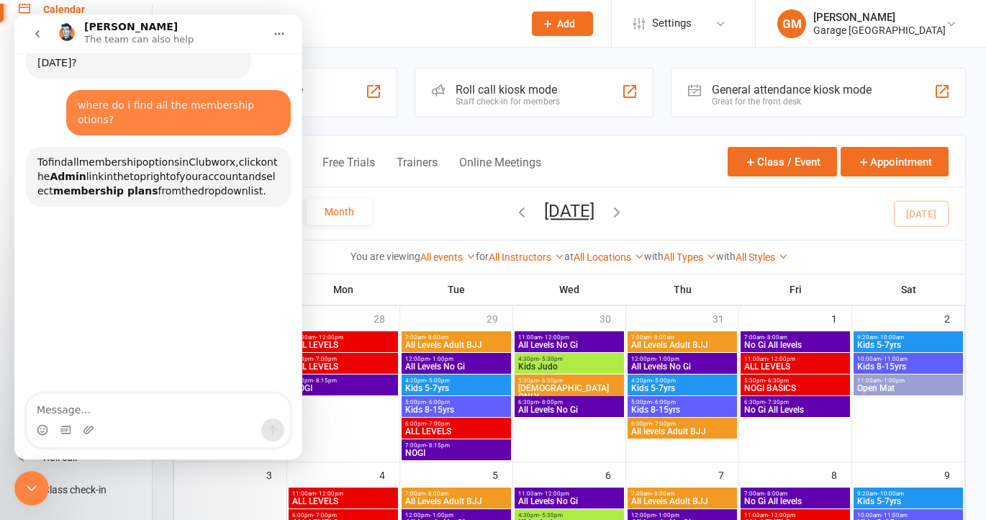
scroll to position [63, 0]
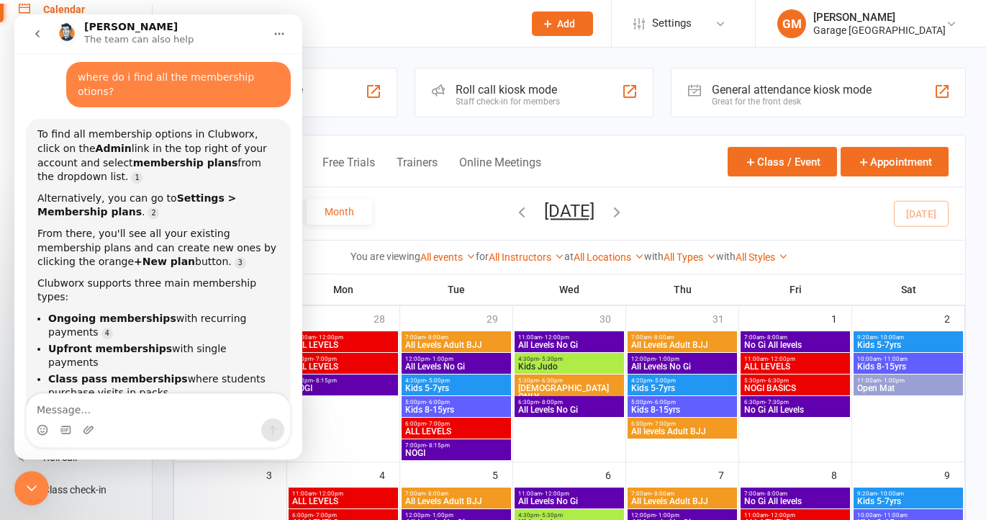
scroll to position [81, 0]
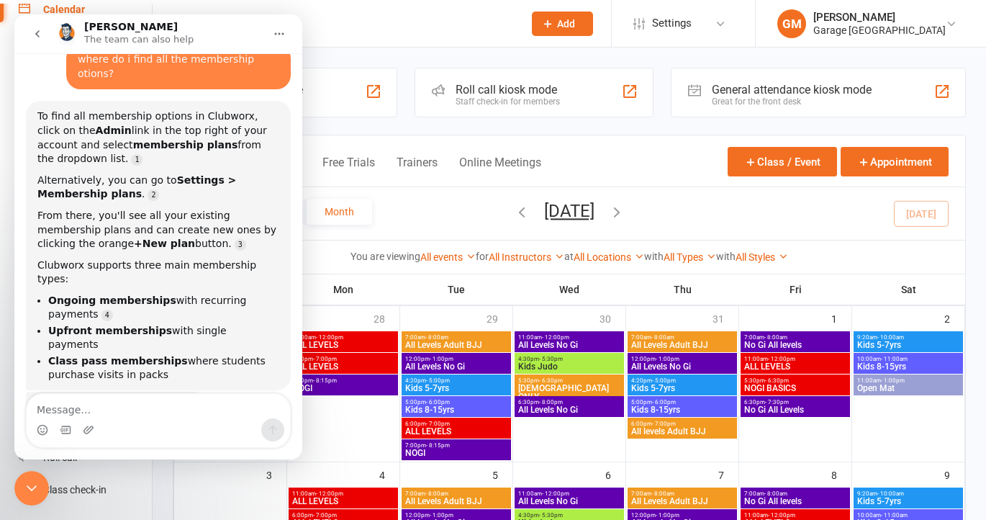
click at [32, 32] on icon "go back" at bounding box center [38, 34] width 12 height 12
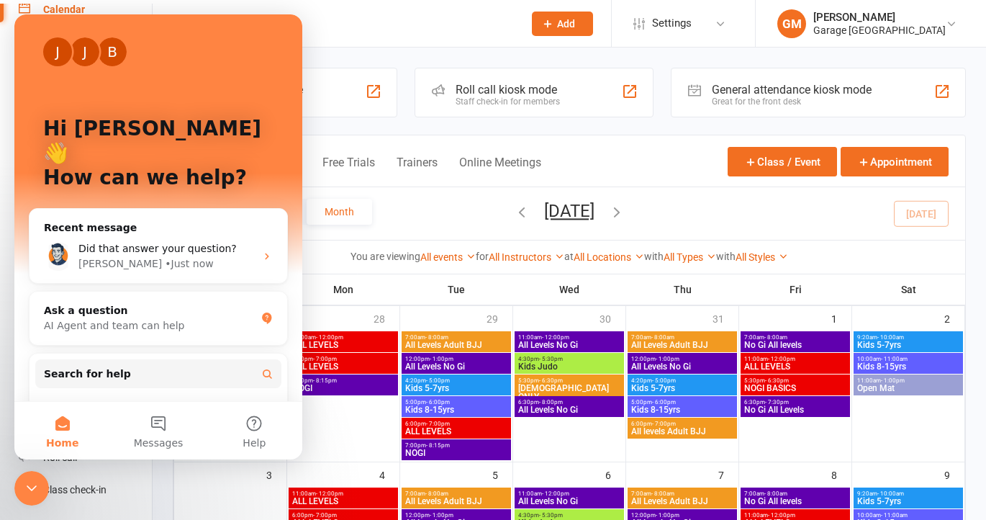
click at [350, 135] on div "Calendar Agenda Free Trials Trainers Online Meetings Class / Event Appointment …" at bounding box center [569, 205] width 793 height 140
click at [27, 484] on icon "Close Intercom Messenger" at bounding box center [31, 487] width 17 height 17
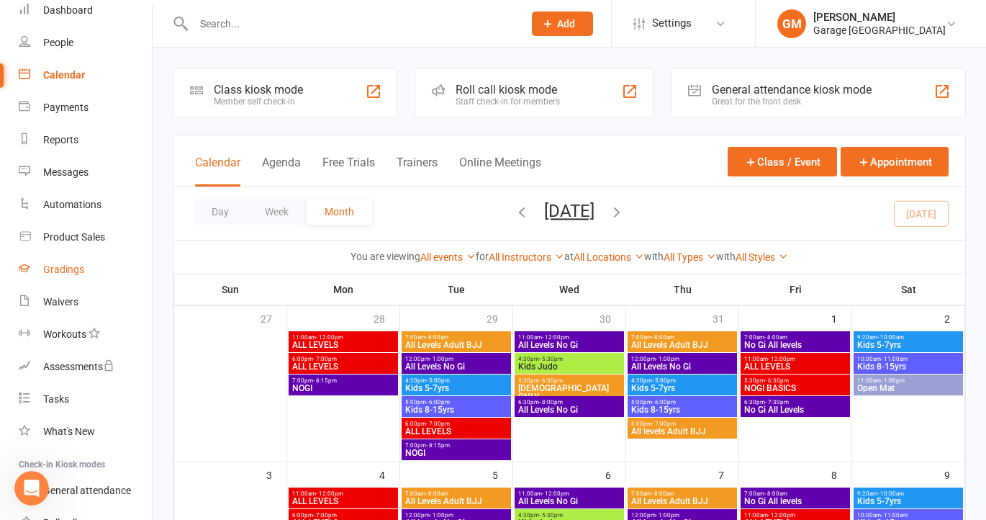
scroll to position [0, 0]
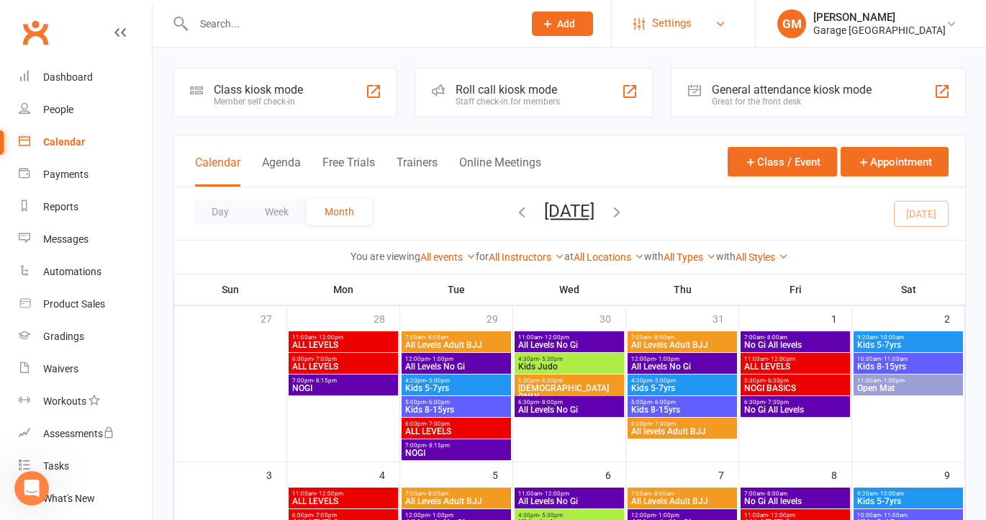
click at [732, 30] on link "Settings" at bounding box center [683, 23] width 100 height 32
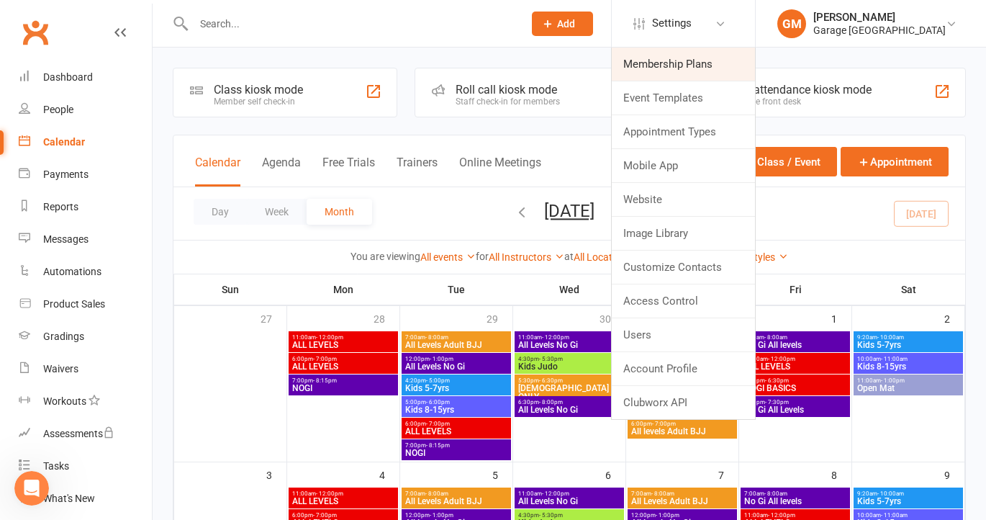
click at [697, 61] on link "Membership Plans" at bounding box center [683, 64] width 143 height 33
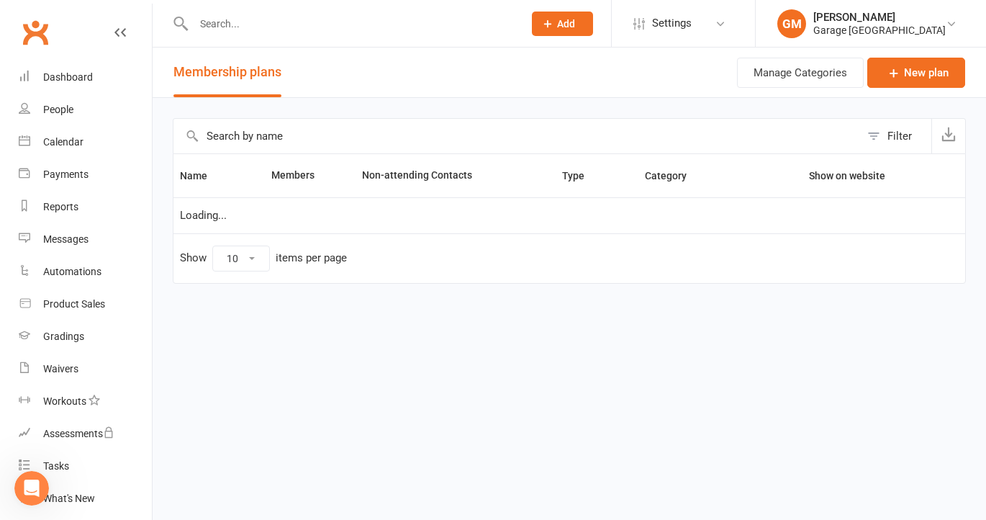
select select "50"
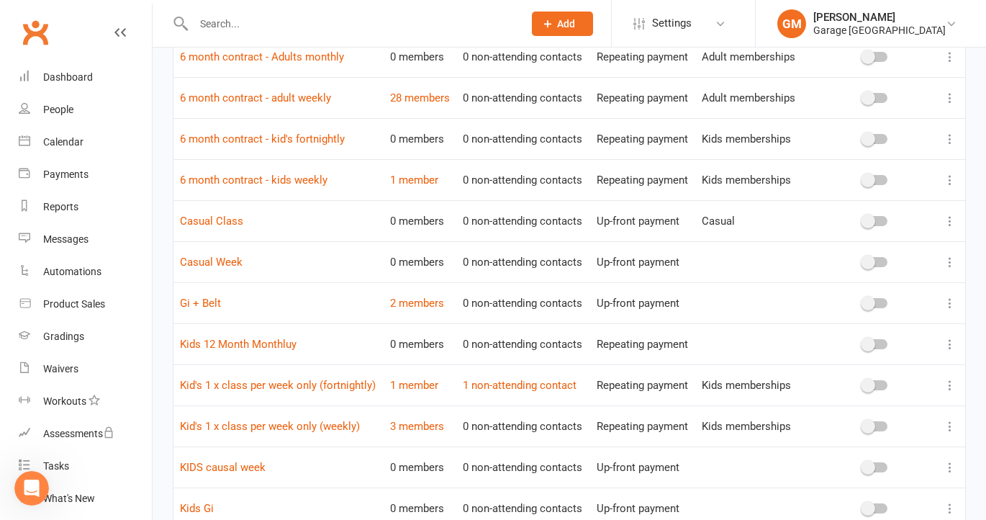
scroll to position [456, 0]
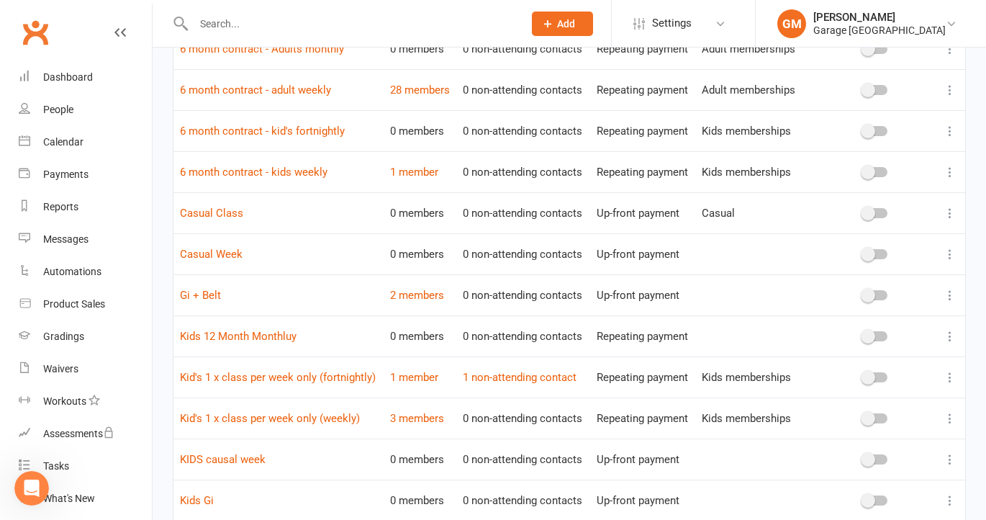
click at [951, 335] on icon at bounding box center [950, 336] width 14 height 14
click at [844, 419] on link "Delete" at bounding box center [887, 421] width 143 height 29
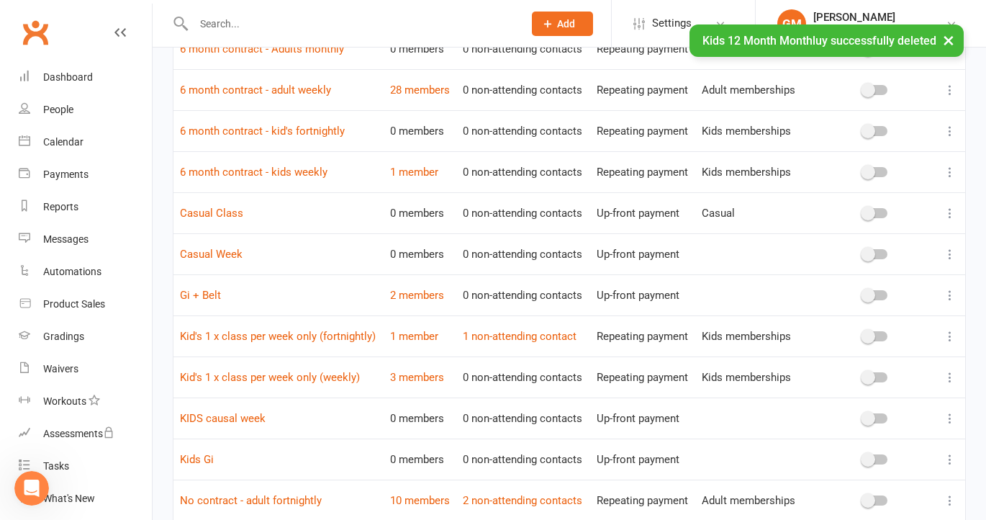
click at [949, 252] on icon at bounding box center [950, 254] width 14 height 14
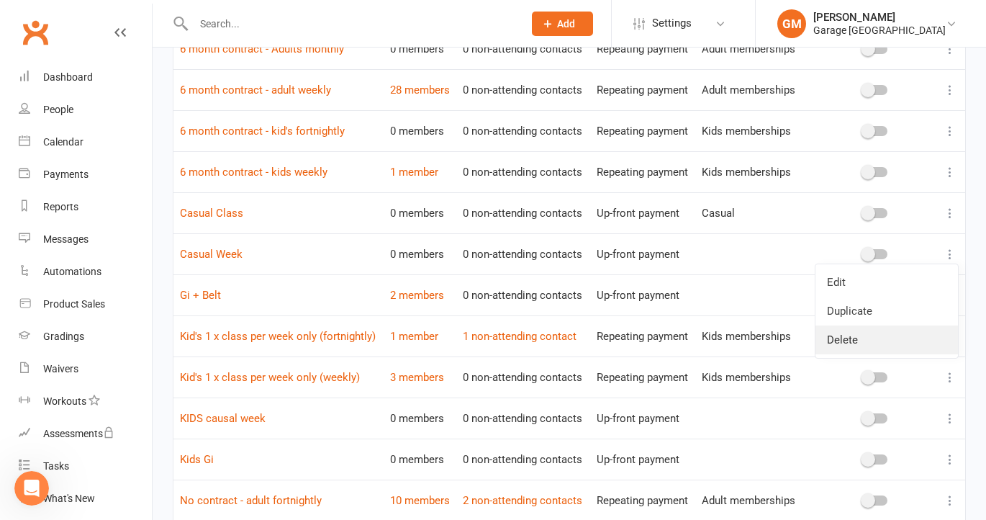
click at [875, 341] on link "Delete" at bounding box center [887, 339] width 143 height 29
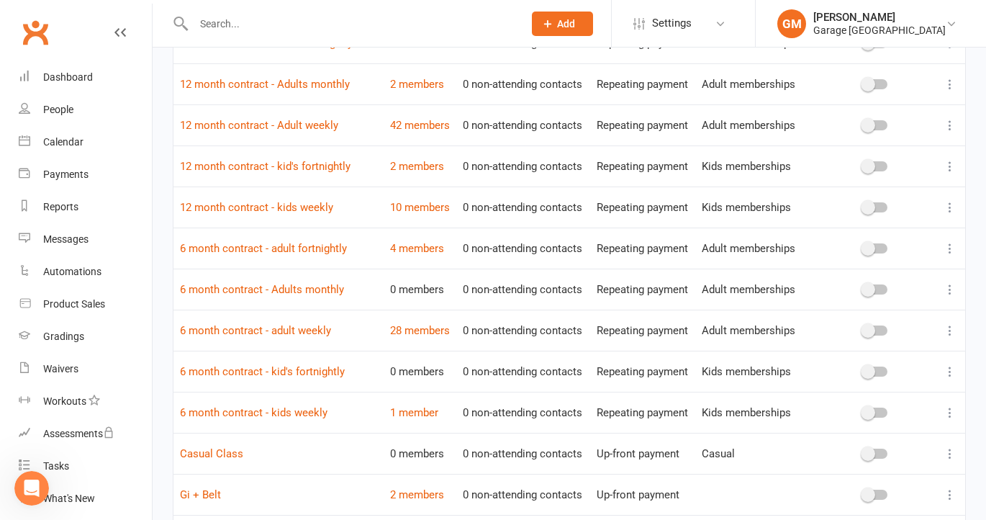
scroll to position [220, 0]
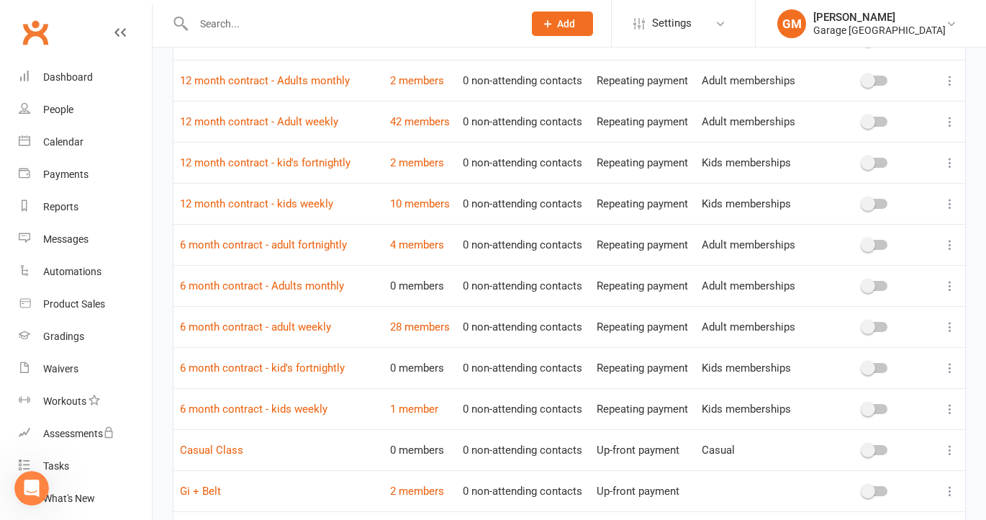
click at [949, 284] on icon at bounding box center [950, 286] width 14 height 14
click at [857, 369] on link "Delete" at bounding box center [887, 371] width 143 height 29
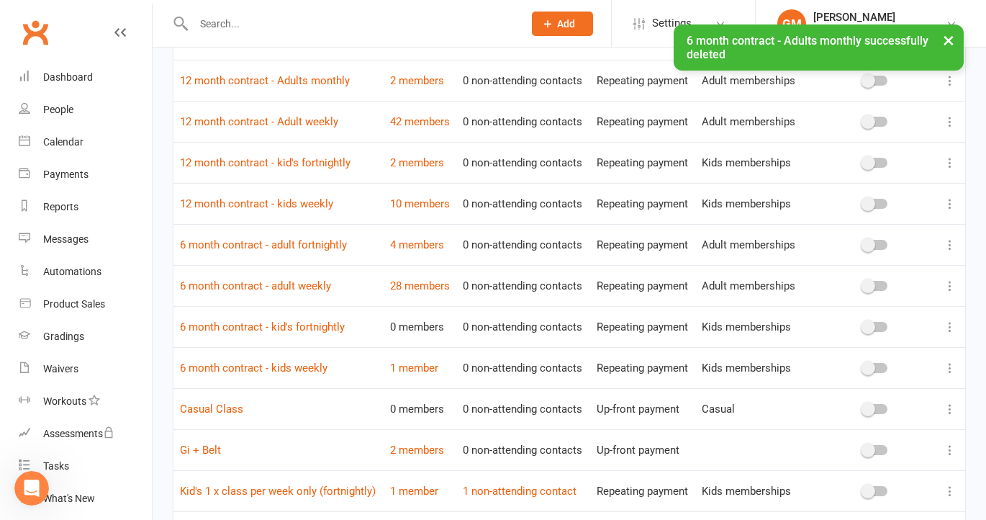
click at [950, 320] on icon at bounding box center [950, 327] width 14 height 14
click at [833, 405] on link "Delete" at bounding box center [887, 412] width 143 height 29
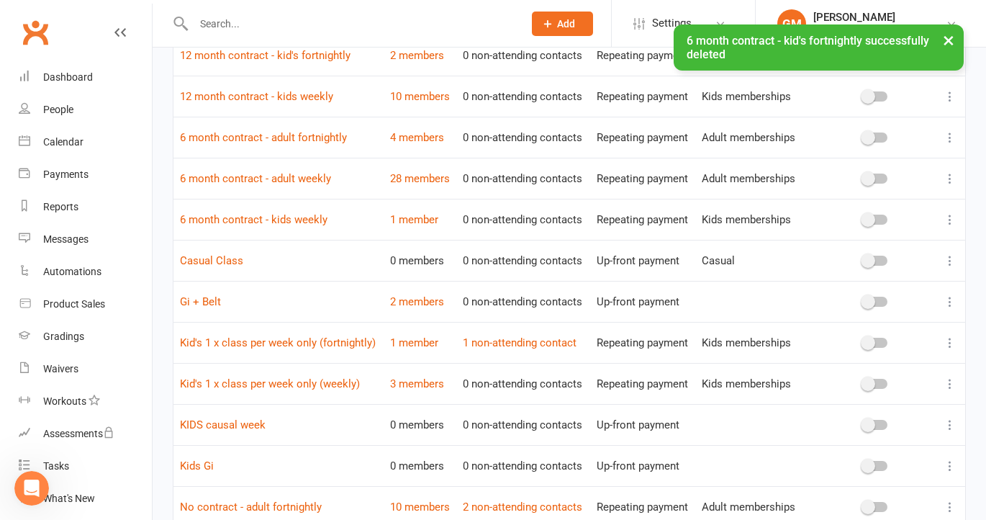
scroll to position [342, 0]
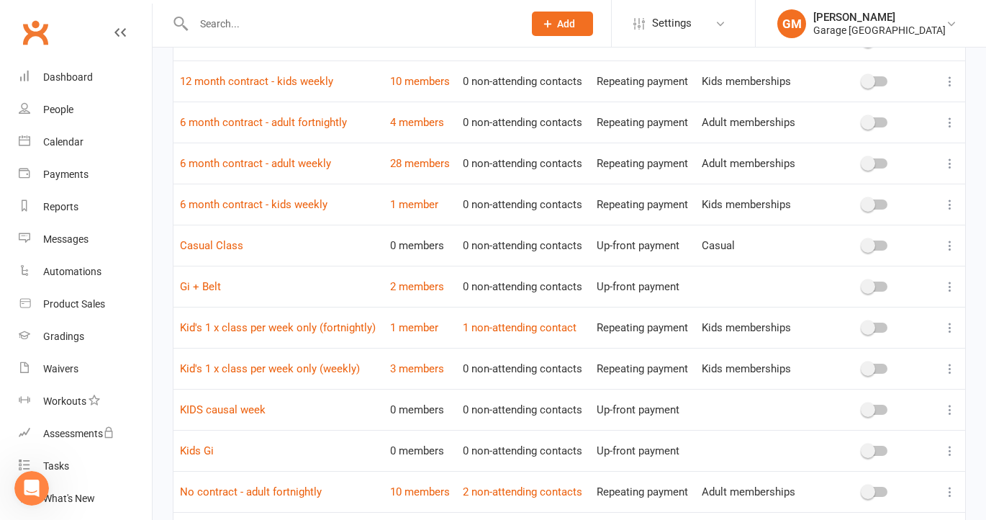
click at [951, 284] on icon at bounding box center [950, 286] width 14 height 14
click at [423, 286] on link "2 members" at bounding box center [417, 286] width 54 height 13
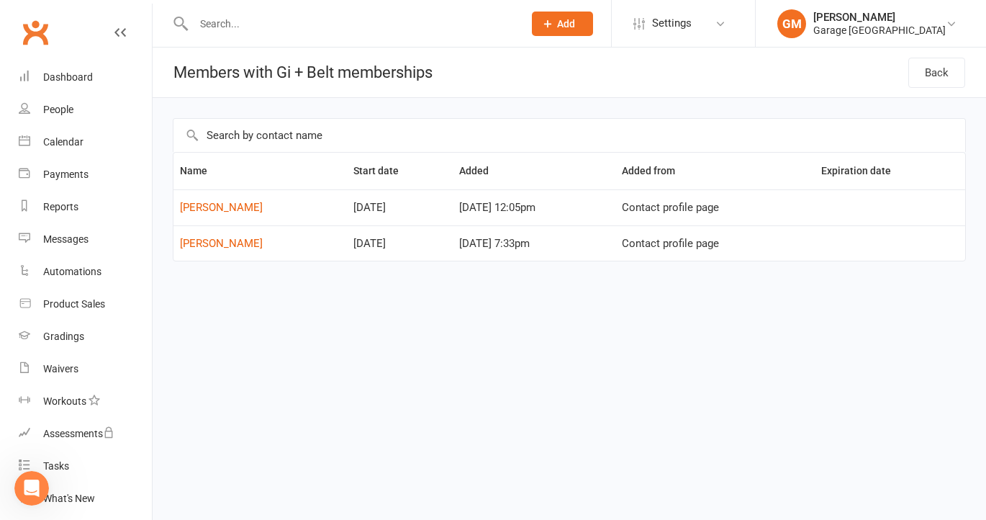
select select "50"
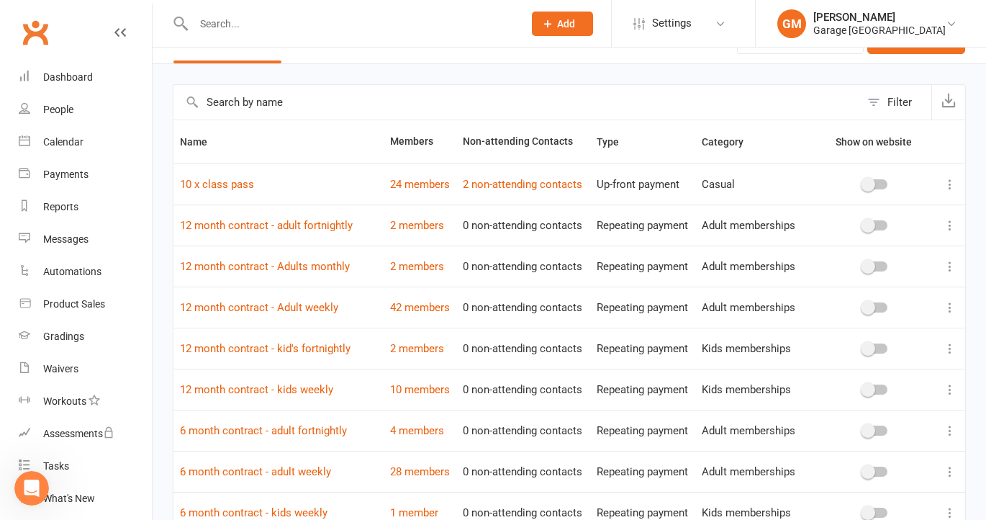
scroll to position [35, 0]
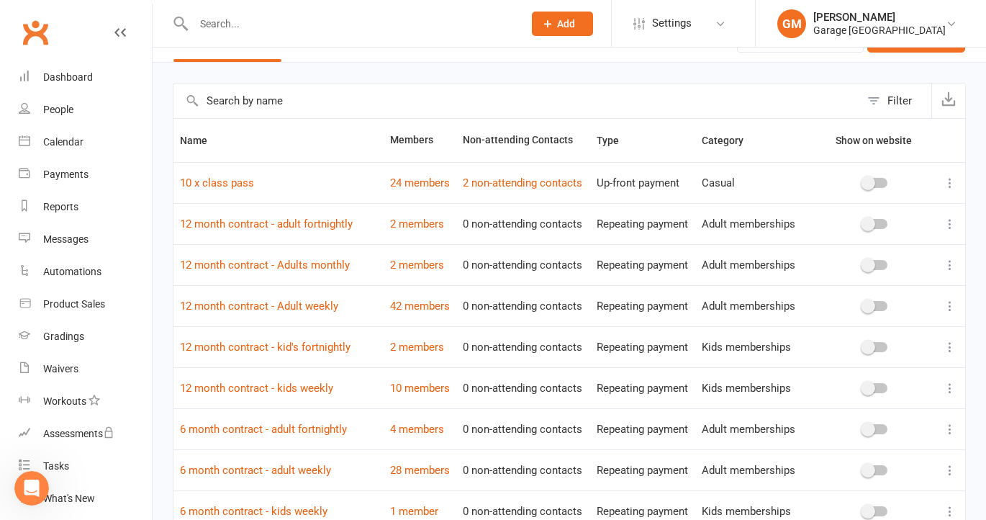
click at [948, 348] on icon at bounding box center [950, 347] width 14 height 14
click at [859, 434] on link "Delete" at bounding box center [887, 432] width 143 height 29
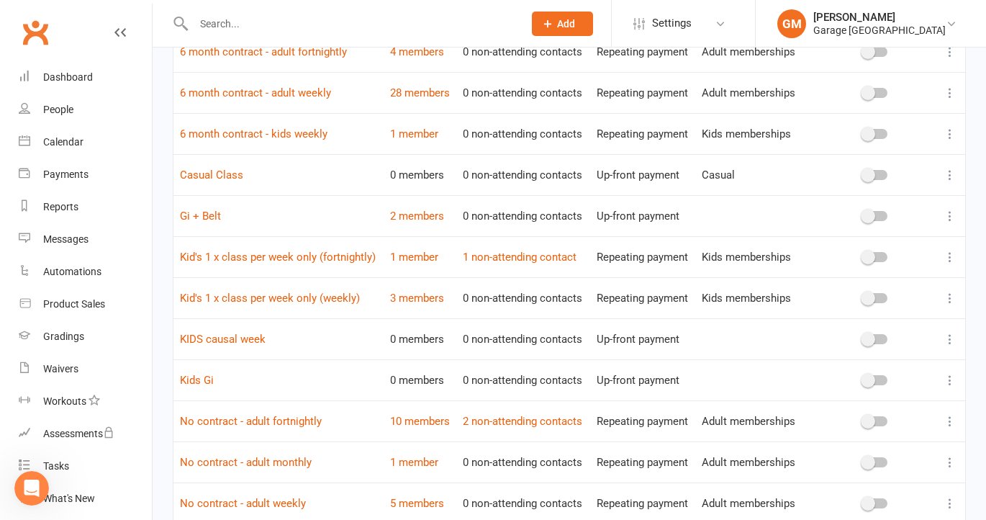
scroll to position [416, 0]
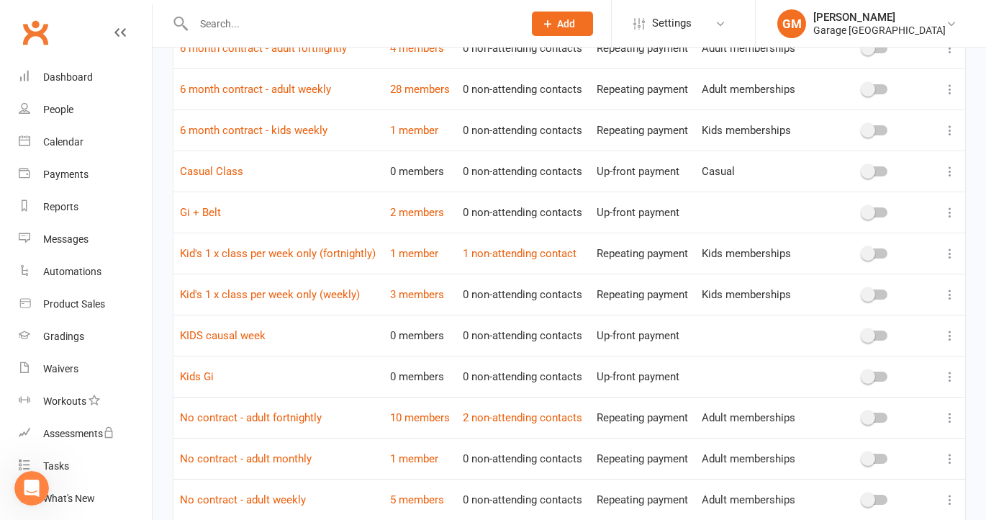
click at [949, 208] on icon at bounding box center [950, 212] width 14 height 14
click at [841, 302] on link "Delete" at bounding box center [887, 298] width 143 height 29
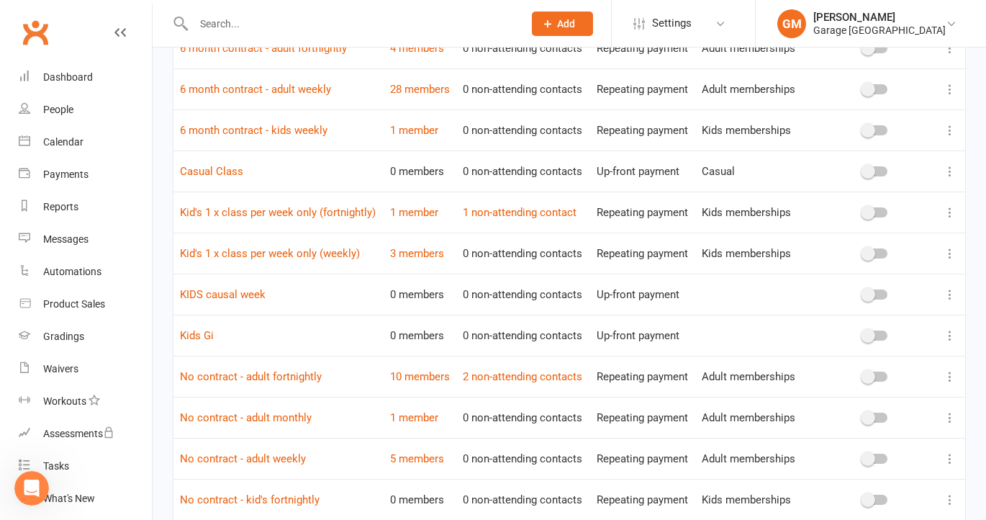
click at [953, 209] on icon at bounding box center [950, 212] width 14 height 14
click at [850, 240] on link "Edit" at bounding box center [887, 240] width 143 height 29
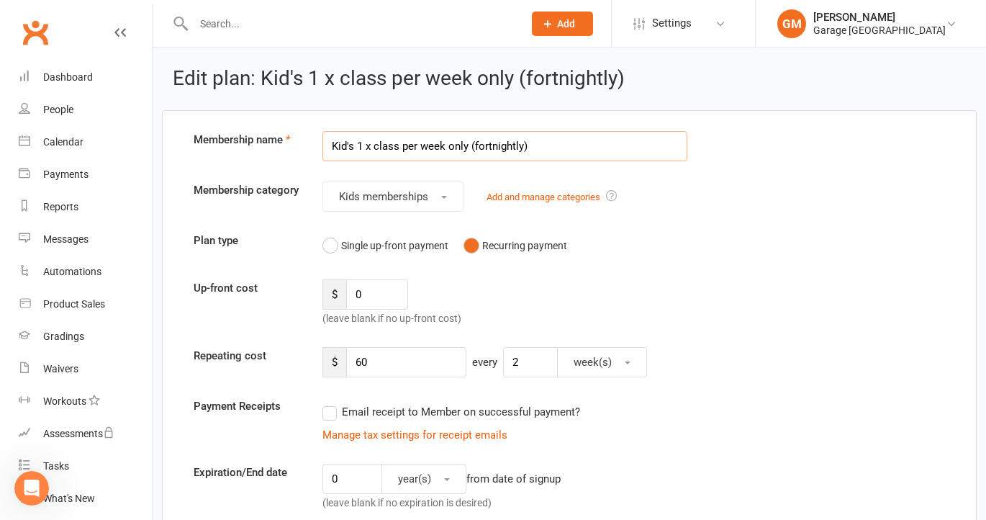
click at [333, 143] on input "Kid's 1 x class per week only (fortnightly)" at bounding box center [504, 146] width 365 height 30
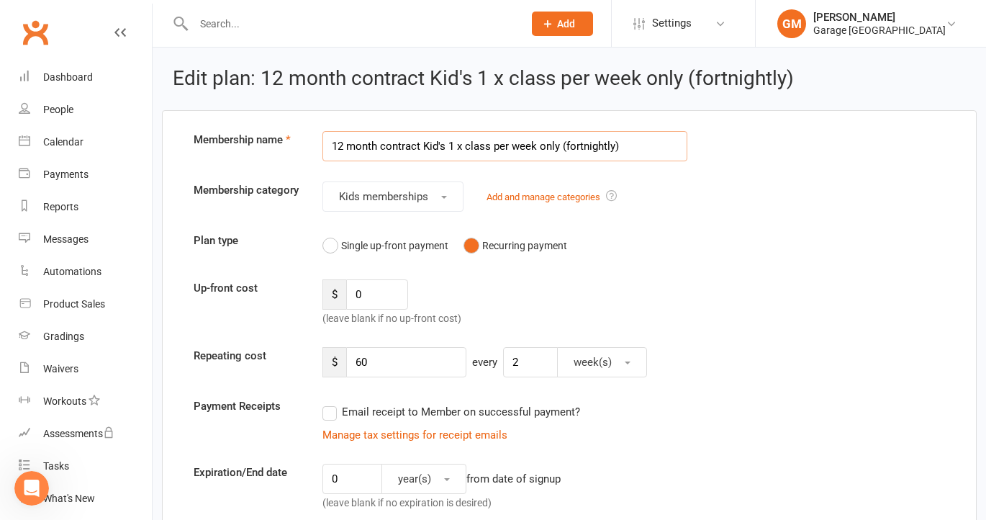
click at [446, 145] on input "12 month contract Kid's 1 x class per week only (fortnightly)" at bounding box center [504, 146] width 365 height 30
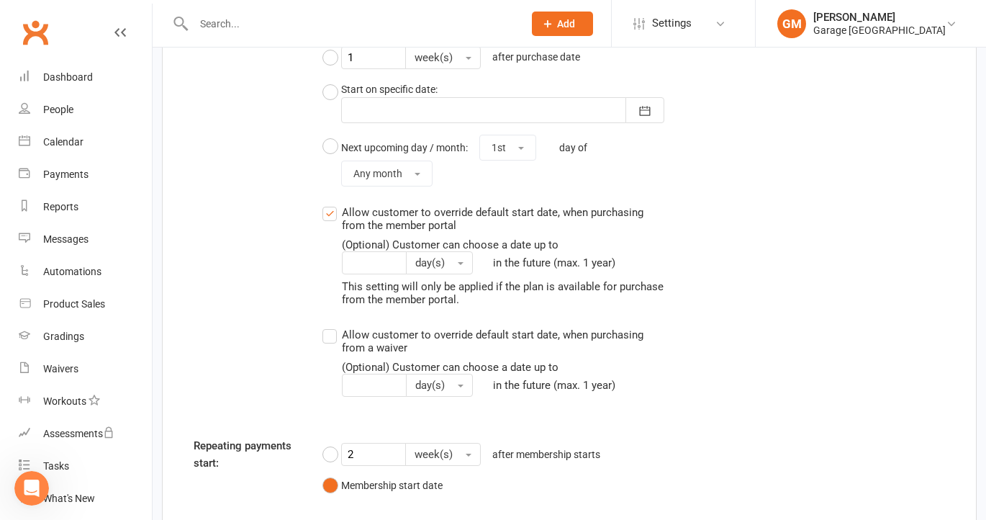
scroll to position [1361, 0]
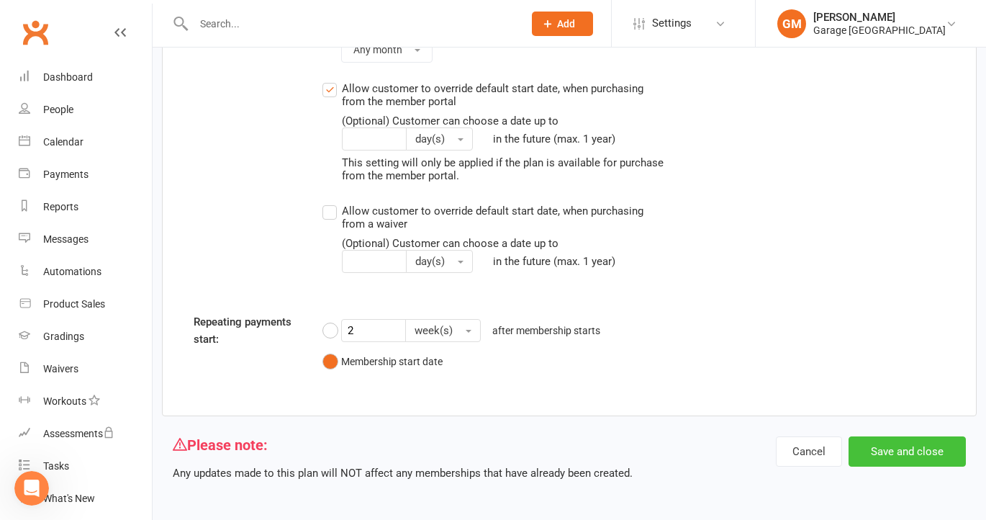
type input "12 month contract Kid's 1 x class per week only (fortnightly)"
click at [901, 446] on button "Save and close" at bounding box center [907, 451] width 117 height 30
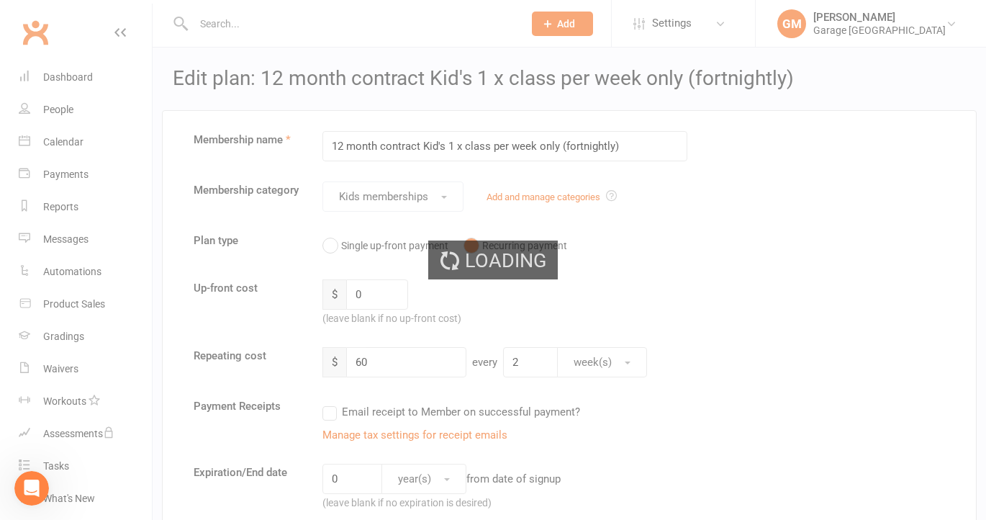
select select "50"
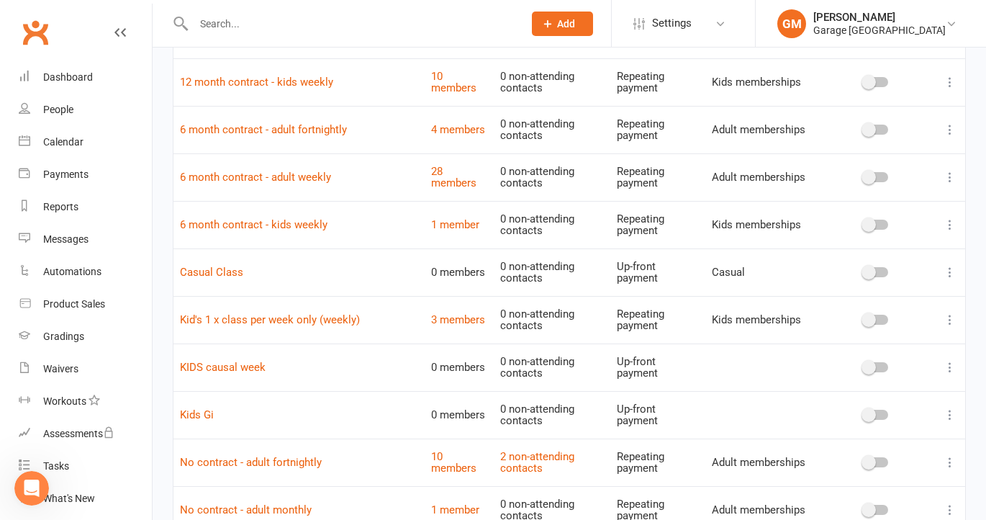
scroll to position [433, 0]
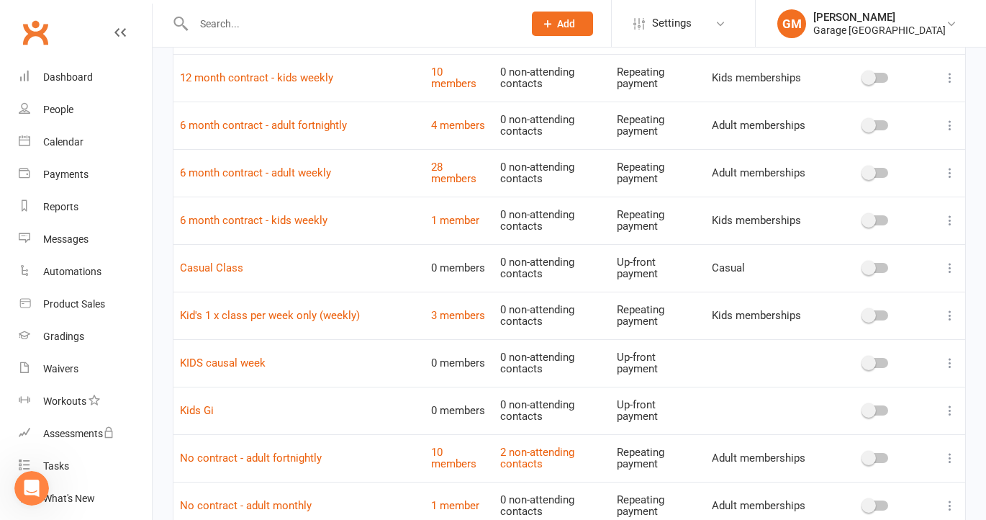
click at [947, 315] on icon at bounding box center [950, 315] width 14 height 14
click at [843, 338] on link "Edit" at bounding box center [887, 343] width 143 height 29
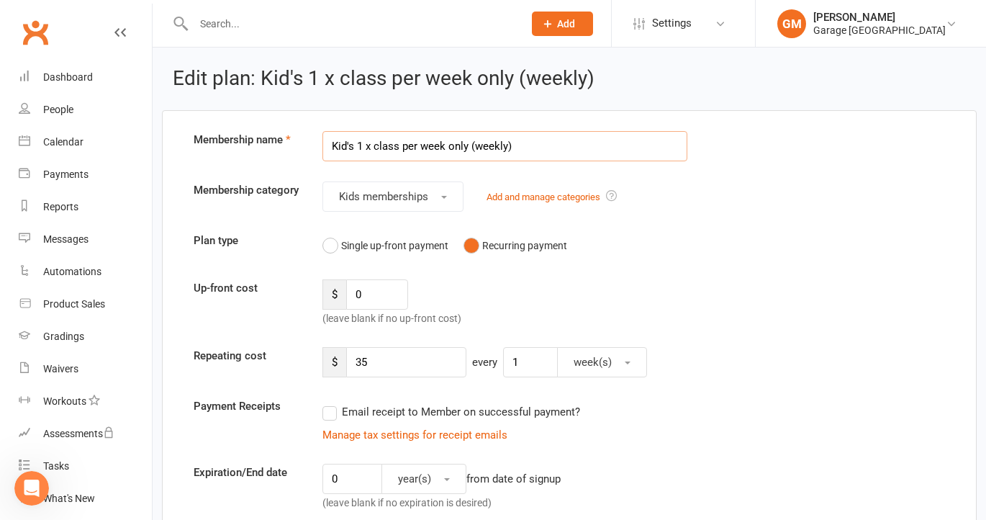
click at [332, 147] on input "Kid's 1 x class per week only (weekly)" at bounding box center [504, 146] width 365 height 30
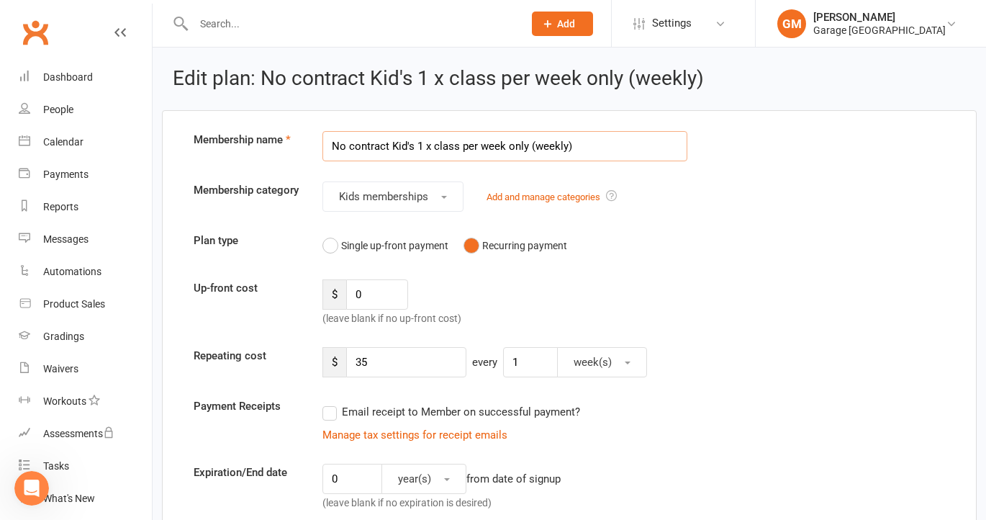
click at [345, 143] on input "No contract Kid's 1 x class per week only (weekly)" at bounding box center [504, 146] width 365 height 30
drag, startPoint x: 392, startPoint y: 145, endPoint x: 322, endPoint y: 142, distance: 70.6
click at [322, 142] on div "Non contract Kid's 1 x class per week only (weekly)" at bounding box center [505, 146] width 387 height 30
drag, startPoint x: 393, startPoint y: 145, endPoint x: 303, endPoint y: 153, distance: 90.3
click at [303, 153] on div "Membership name Non contract Kid's 1 x class per week only (weekly)" at bounding box center [569, 146] width 773 height 30
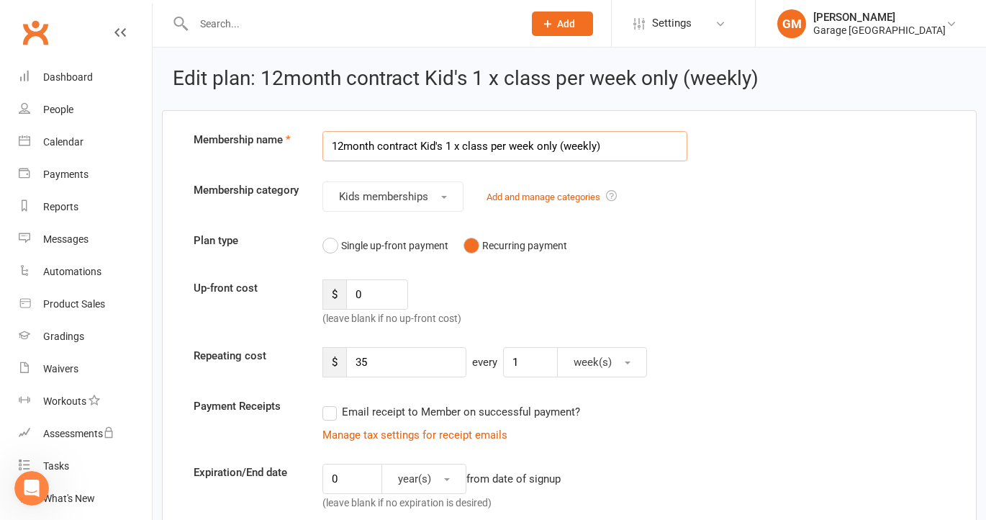
click at [343, 145] on input "12month contract Kid's 1 x class per week only (weekly)" at bounding box center [504, 146] width 365 height 30
type input "12 month contract Kid's 1 x class per week only (weekly)"
click at [378, 363] on input "35" at bounding box center [406, 362] width 120 height 30
type input "30"
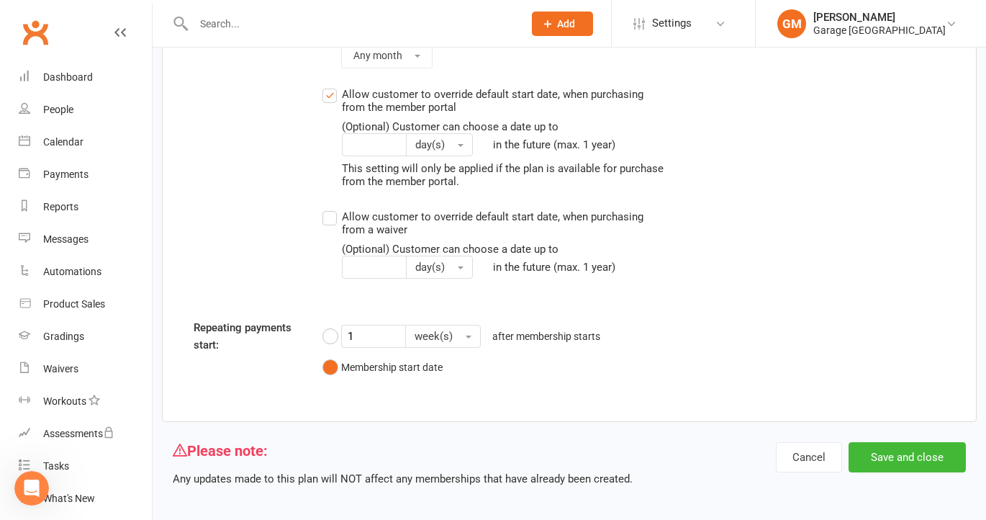
scroll to position [1361, 0]
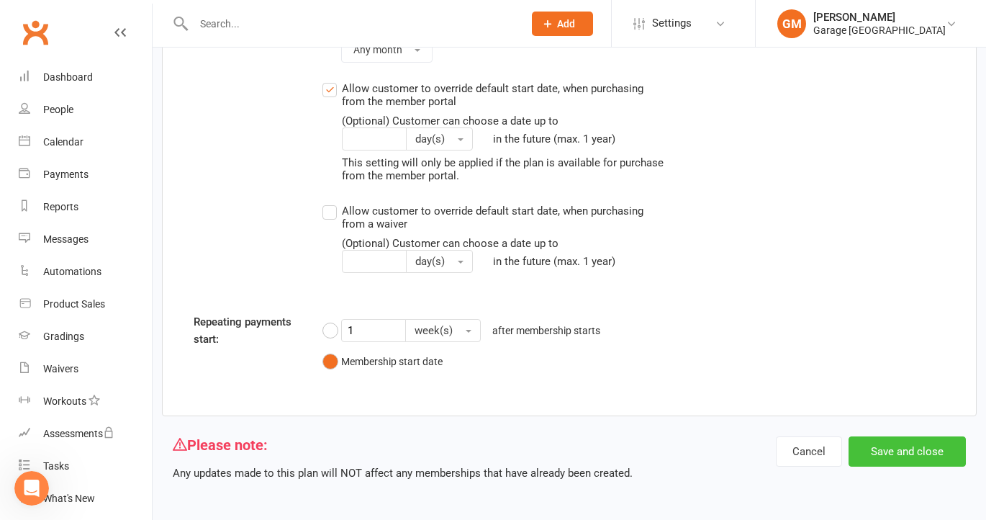
click at [921, 448] on button "Save and close" at bounding box center [907, 451] width 117 height 30
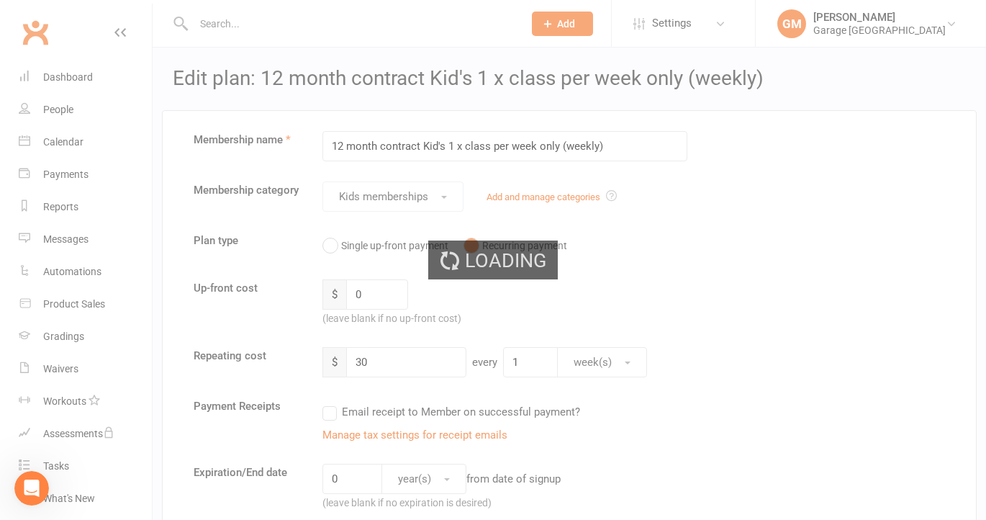
select select "50"
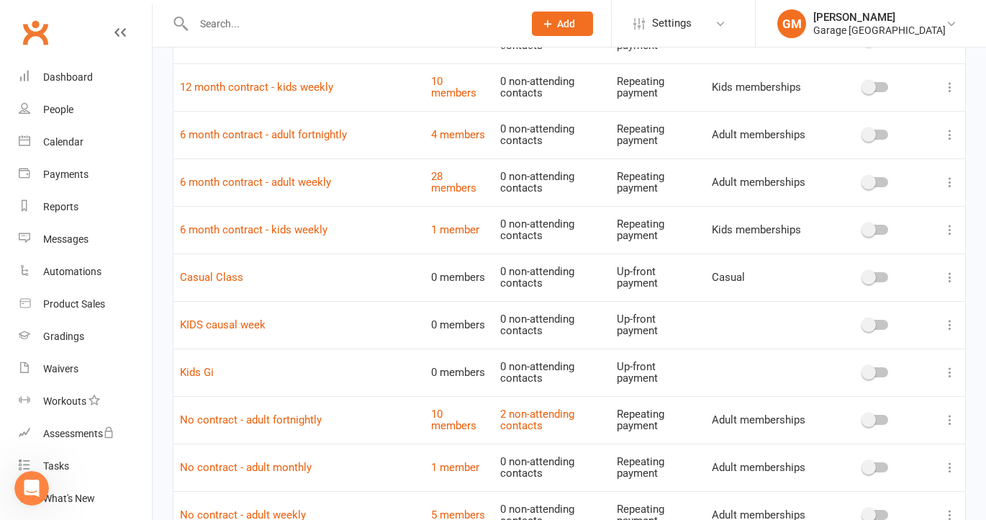
scroll to position [471, 0]
click at [949, 372] on icon at bounding box center [950, 373] width 14 height 14
click at [855, 405] on link "Edit" at bounding box center [887, 401] width 143 height 29
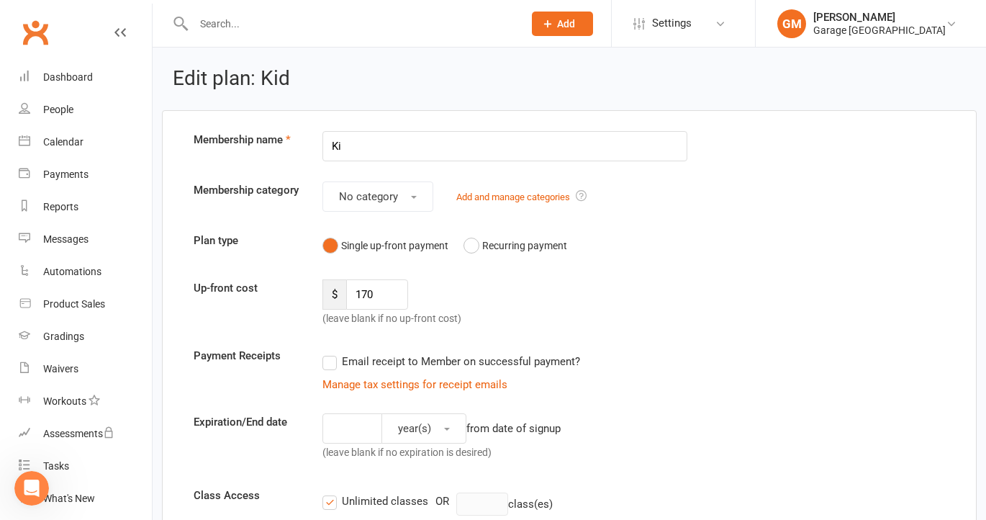
type input "K"
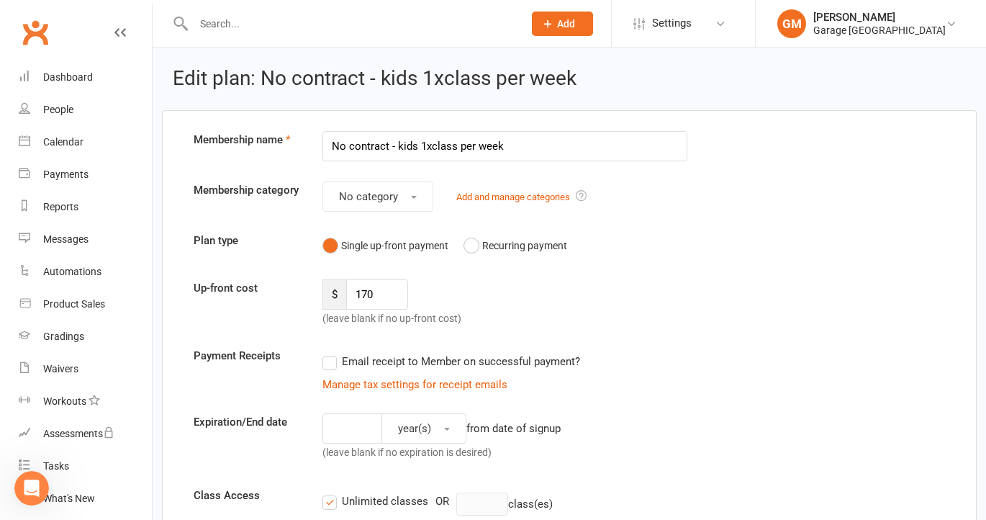
click at [430, 148] on input "No contract - kids 1xclass per week" at bounding box center [504, 146] width 365 height 30
type input "No contract - kids 1x class per week"
drag, startPoint x: 396, startPoint y: 297, endPoint x: 337, endPoint y: 294, distance: 59.1
click at [337, 294] on div "$ 170" at bounding box center [365, 294] width 86 height 30
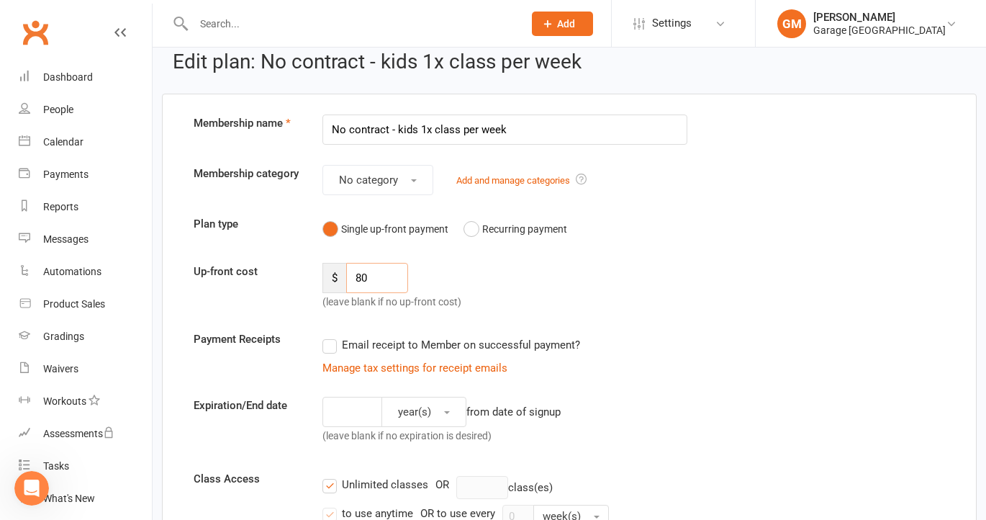
scroll to position [19, 0]
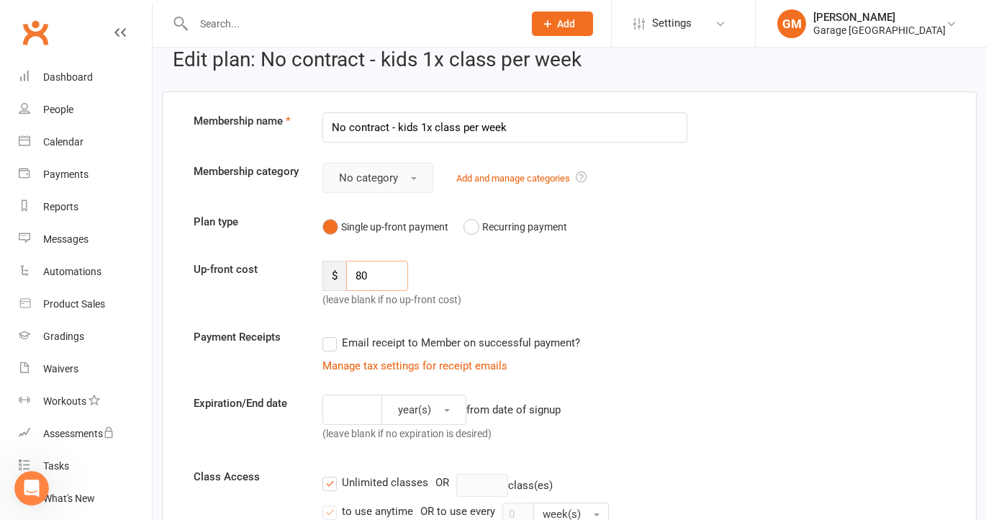
type input "80"
click at [413, 178] on span "button" at bounding box center [414, 178] width 6 height 3
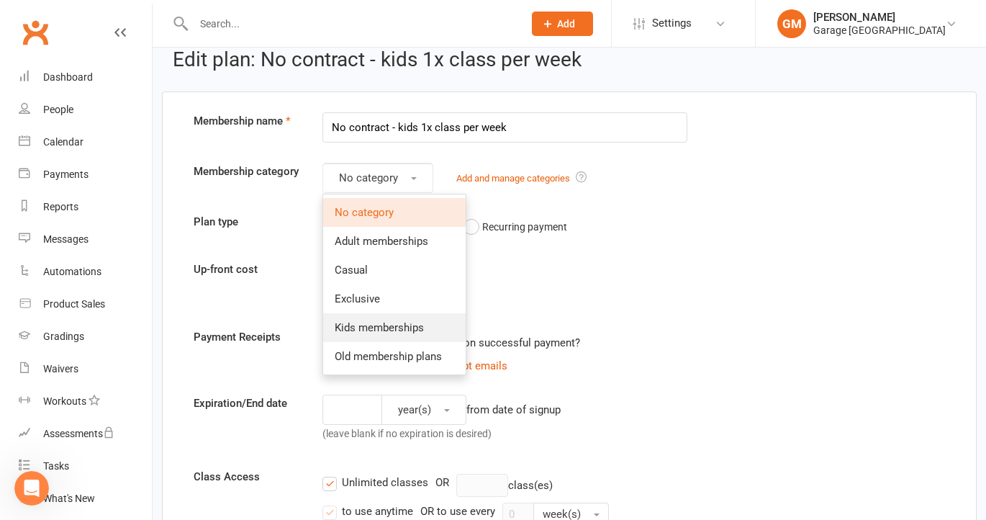
click at [371, 329] on span "Kids memberships" at bounding box center [379, 327] width 89 height 13
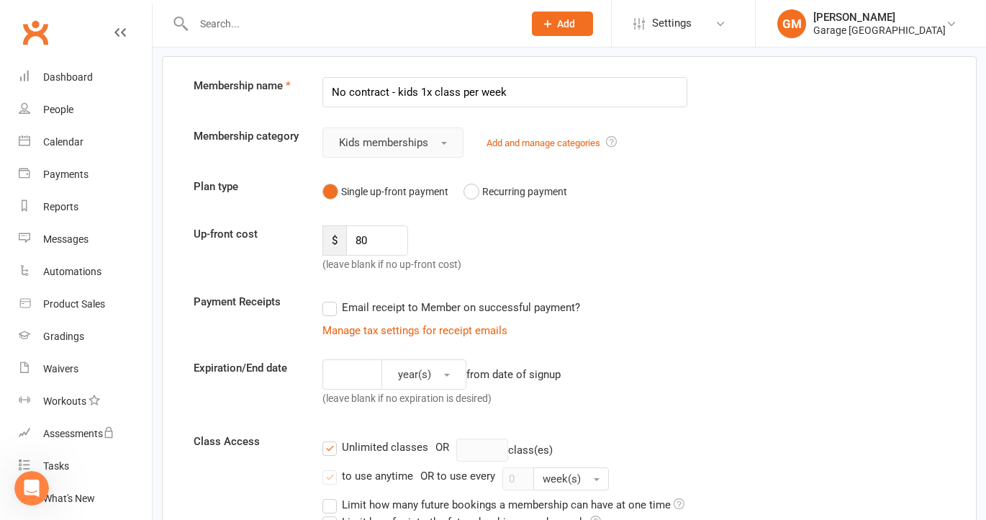
scroll to position [55, 0]
click at [473, 194] on button "Recurring payment" at bounding box center [516, 190] width 104 height 27
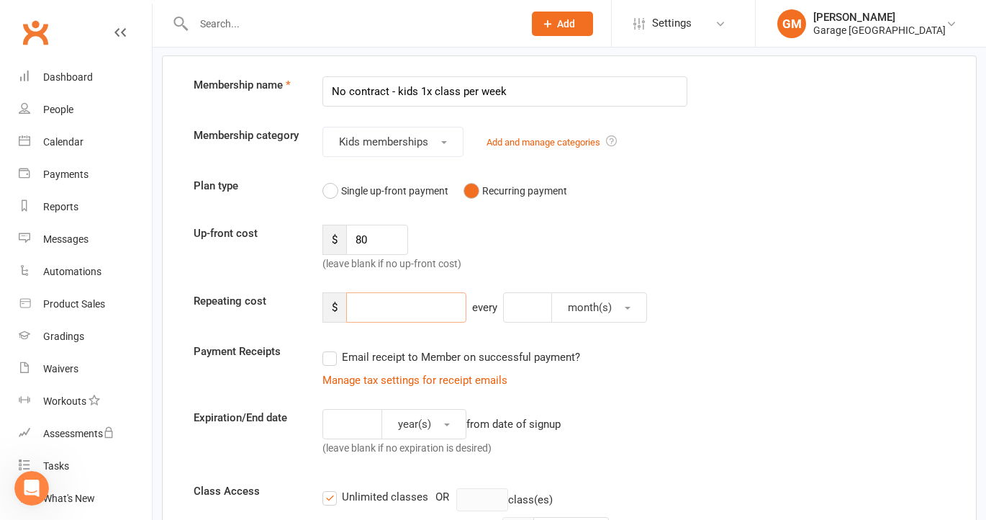
click at [362, 312] on input "number" at bounding box center [406, 307] width 120 height 30
type input "4"
click at [376, 237] on input "80" at bounding box center [377, 240] width 62 height 30
type input "8"
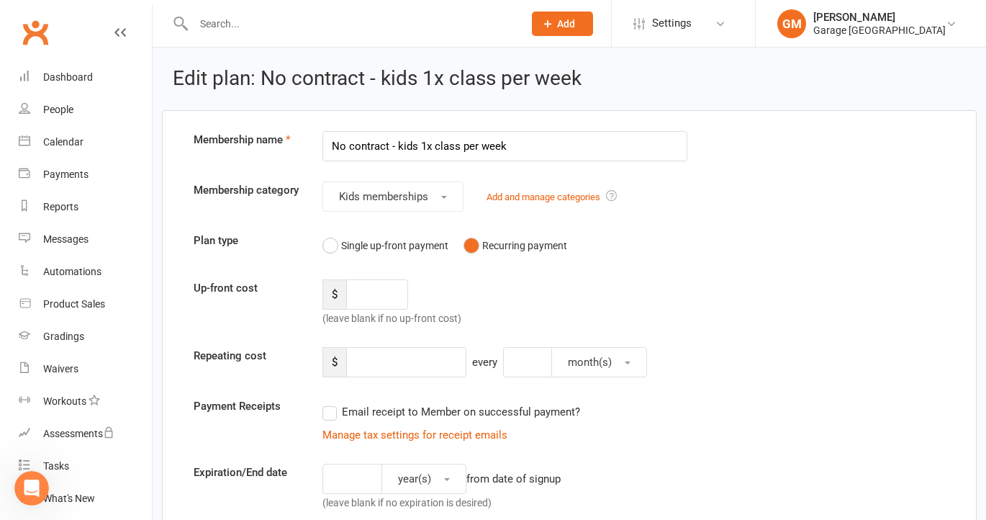
select select "50"
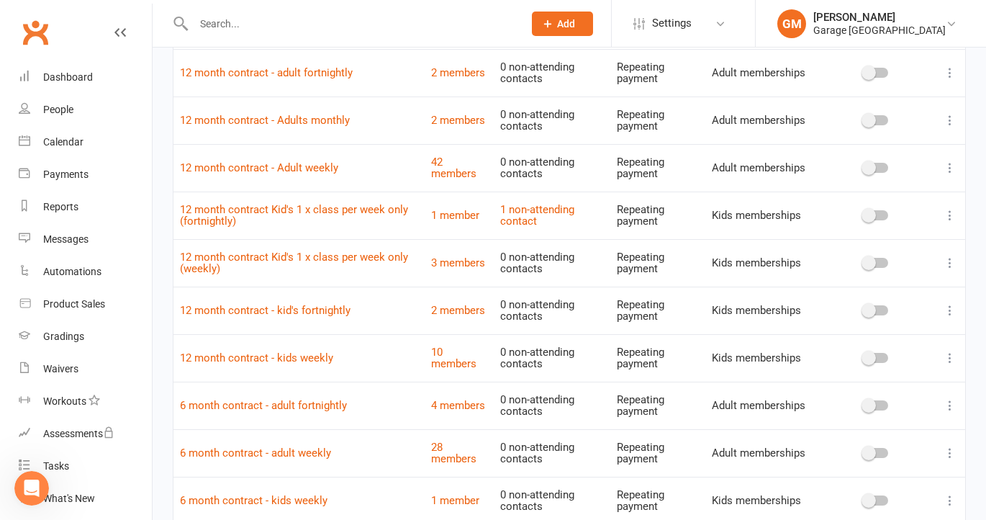
scroll to position [204, 0]
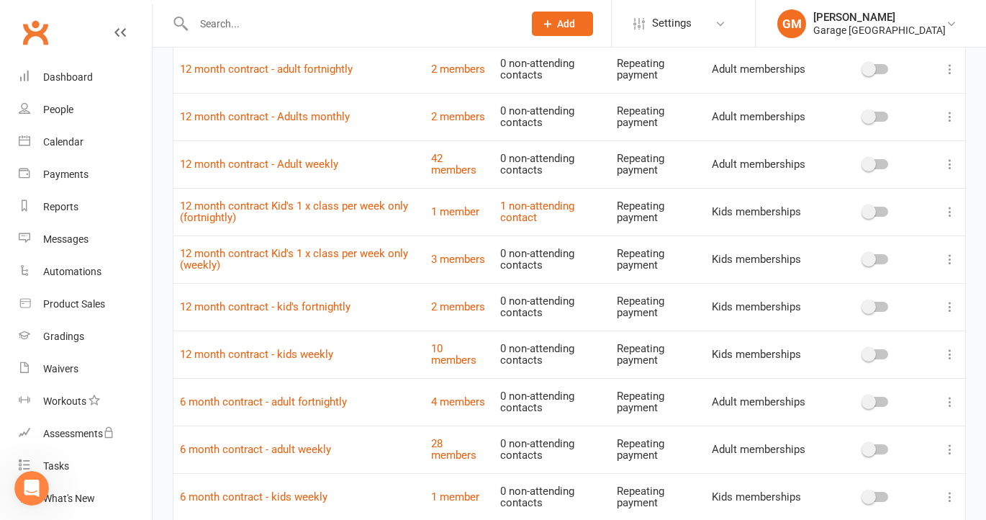
click at [952, 209] on icon at bounding box center [950, 211] width 14 height 14
click at [859, 238] on link "Edit" at bounding box center [887, 239] width 143 height 29
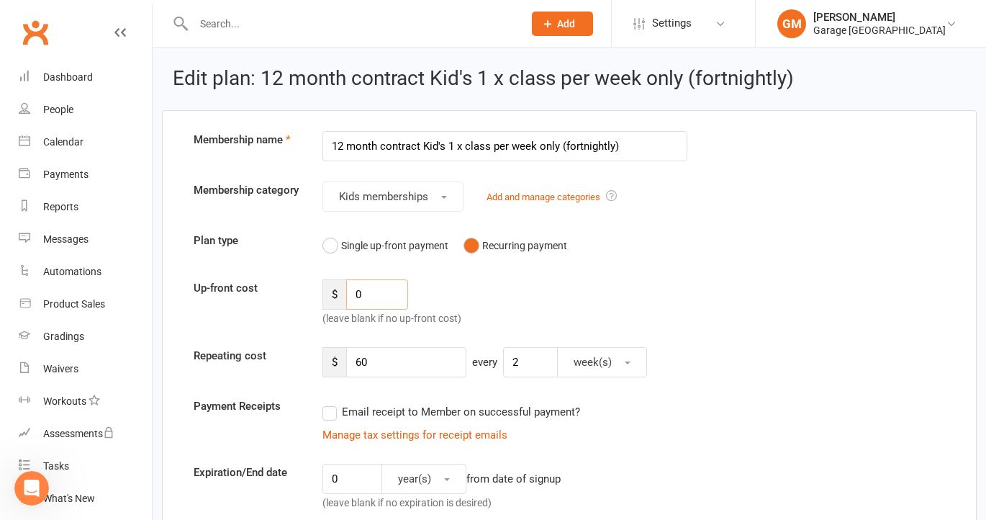
click at [376, 292] on input "0" at bounding box center [377, 294] width 62 height 30
type input "80"
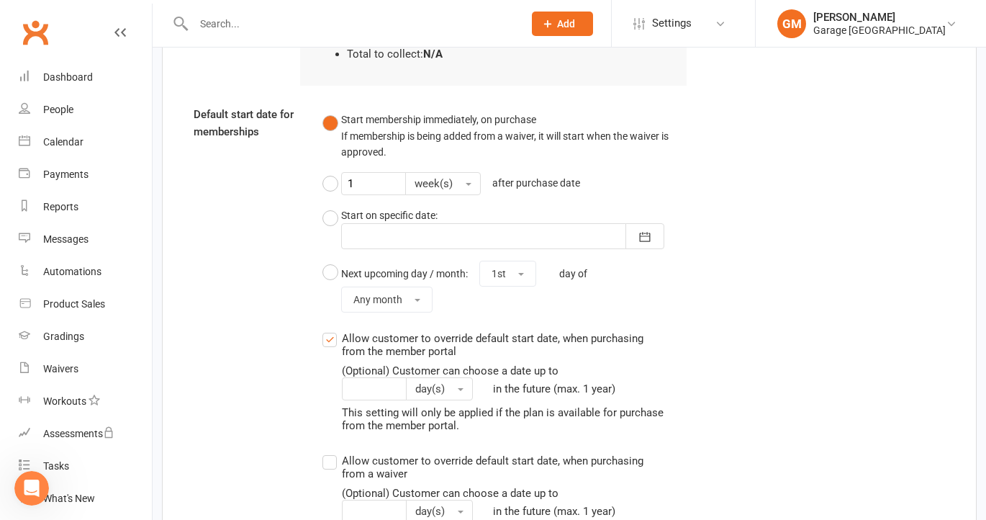
scroll to position [1533, 0]
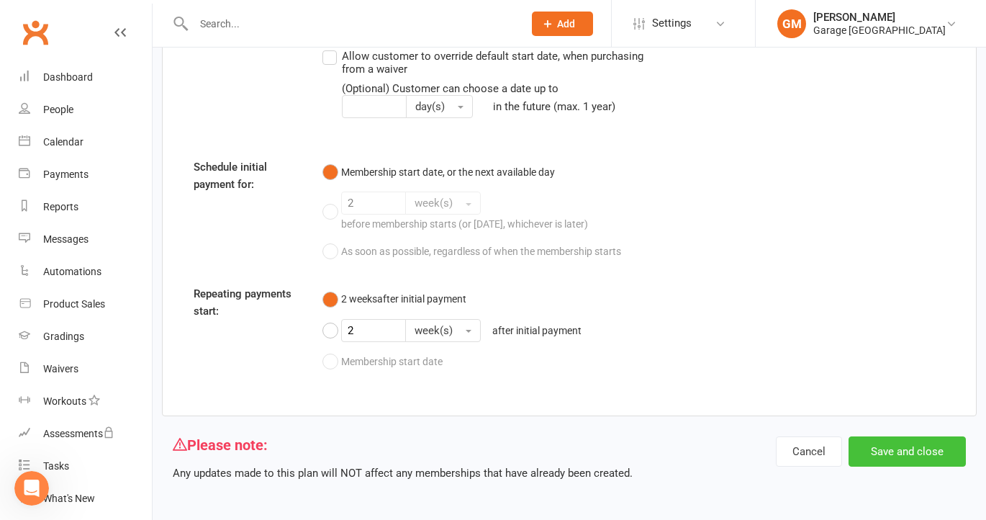
click at [892, 446] on button "Save and close" at bounding box center [907, 451] width 117 height 30
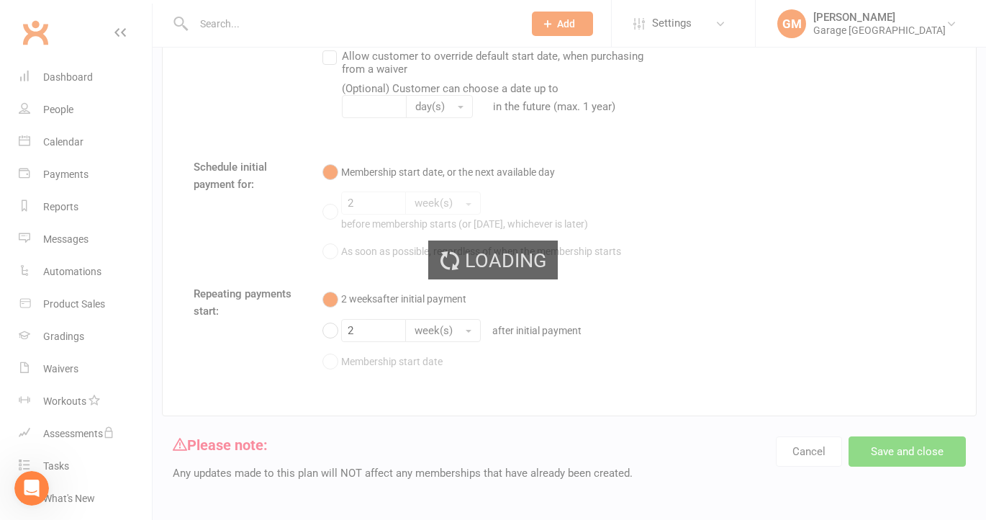
select select "50"
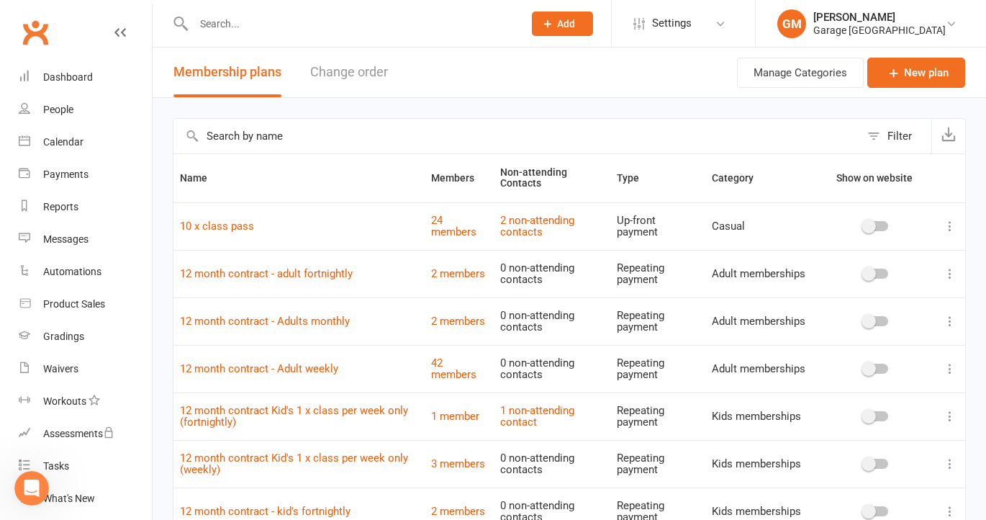
click at [952, 463] on icon at bounding box center [950, 463] width 14 height 14
click at [842, 493] on link "Edit" at bounding box center [887, 491] width 143 height 29
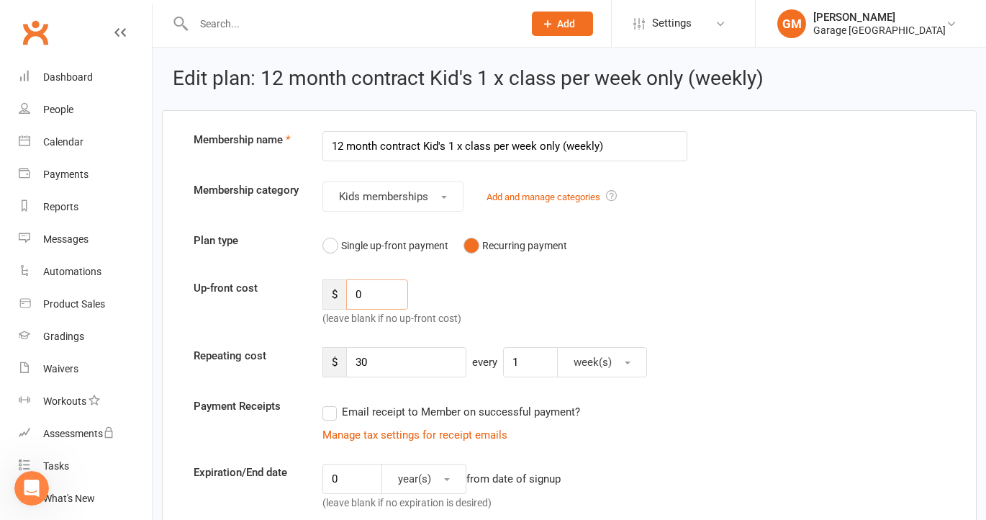
click at [376, 291] on input "0" at bounding box center [377, 294] width 62 height 30
type input "80"
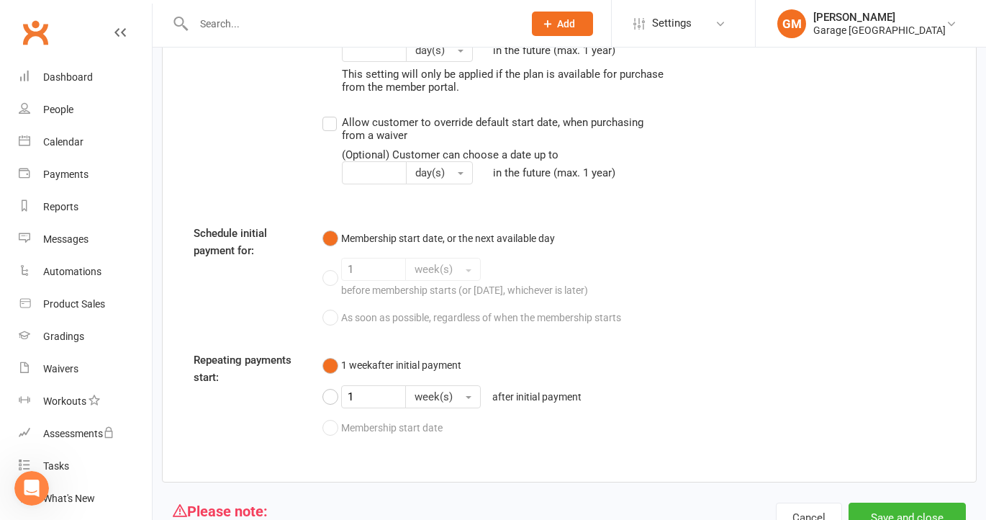
scroll to position [1533, 0]
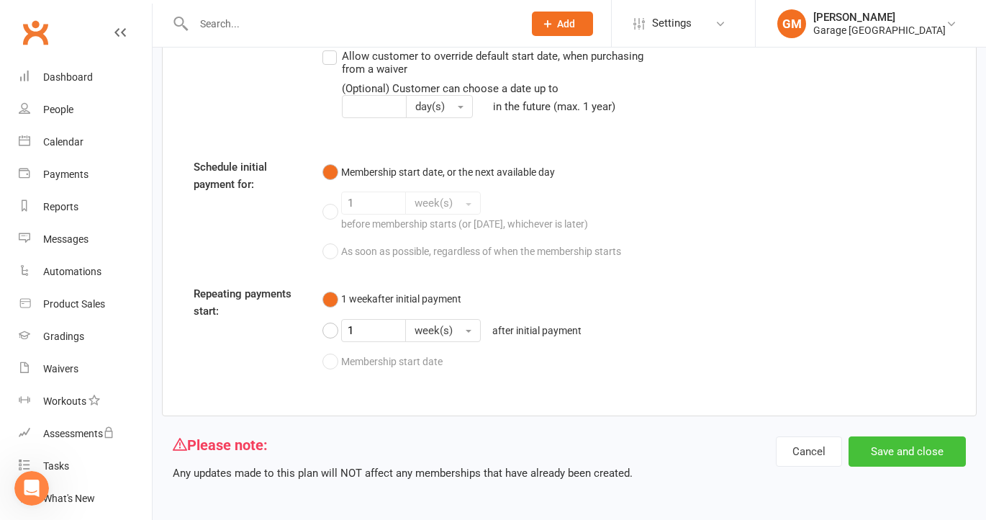
click at [898, 450] on button "Save and close" at bounding box center [907, 451] width 117 height 30
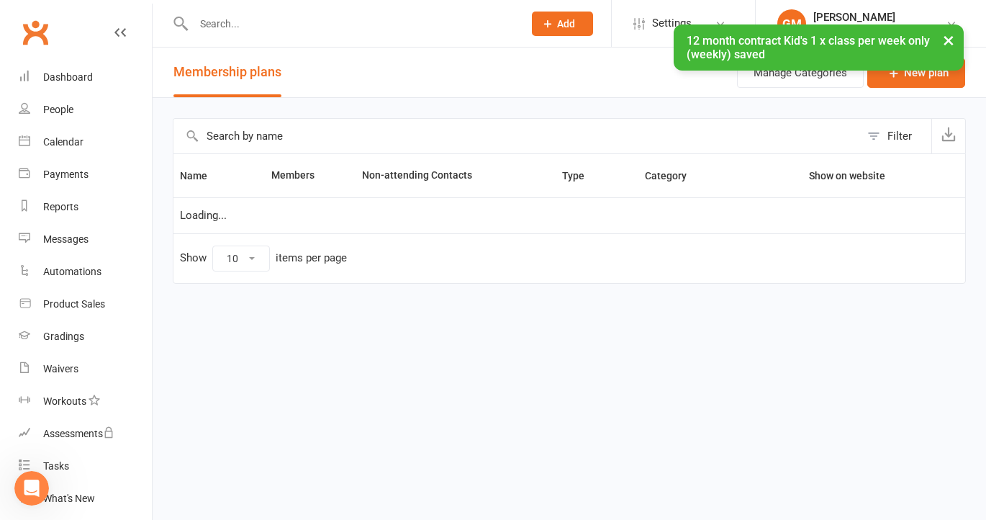
select select "50"
